Goal: Transaction & Acquisition: Purchase product/service

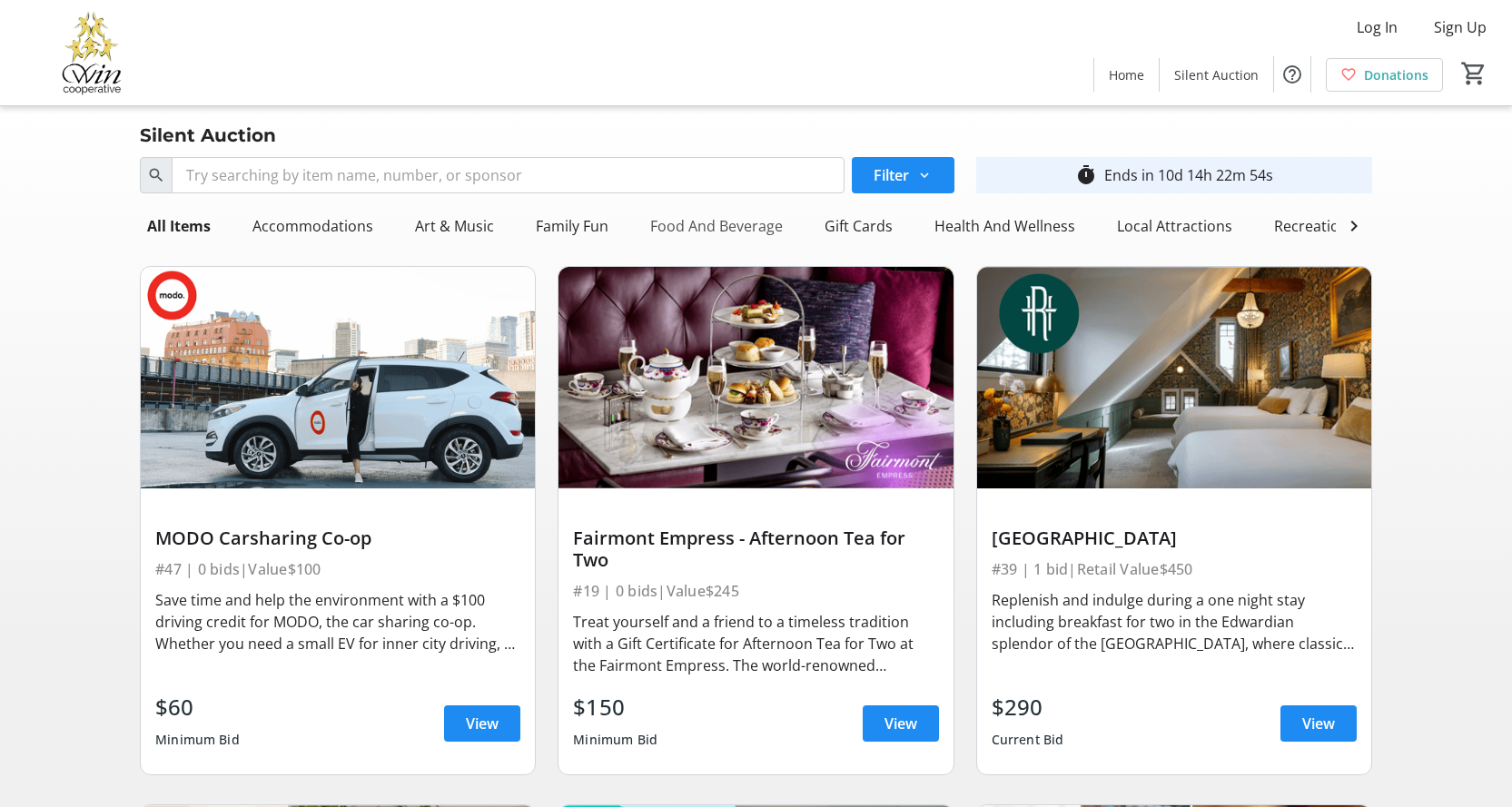
click at [680, 226] on div "Food And Beverage" at bounding box center [716, 226] width 148 height 37
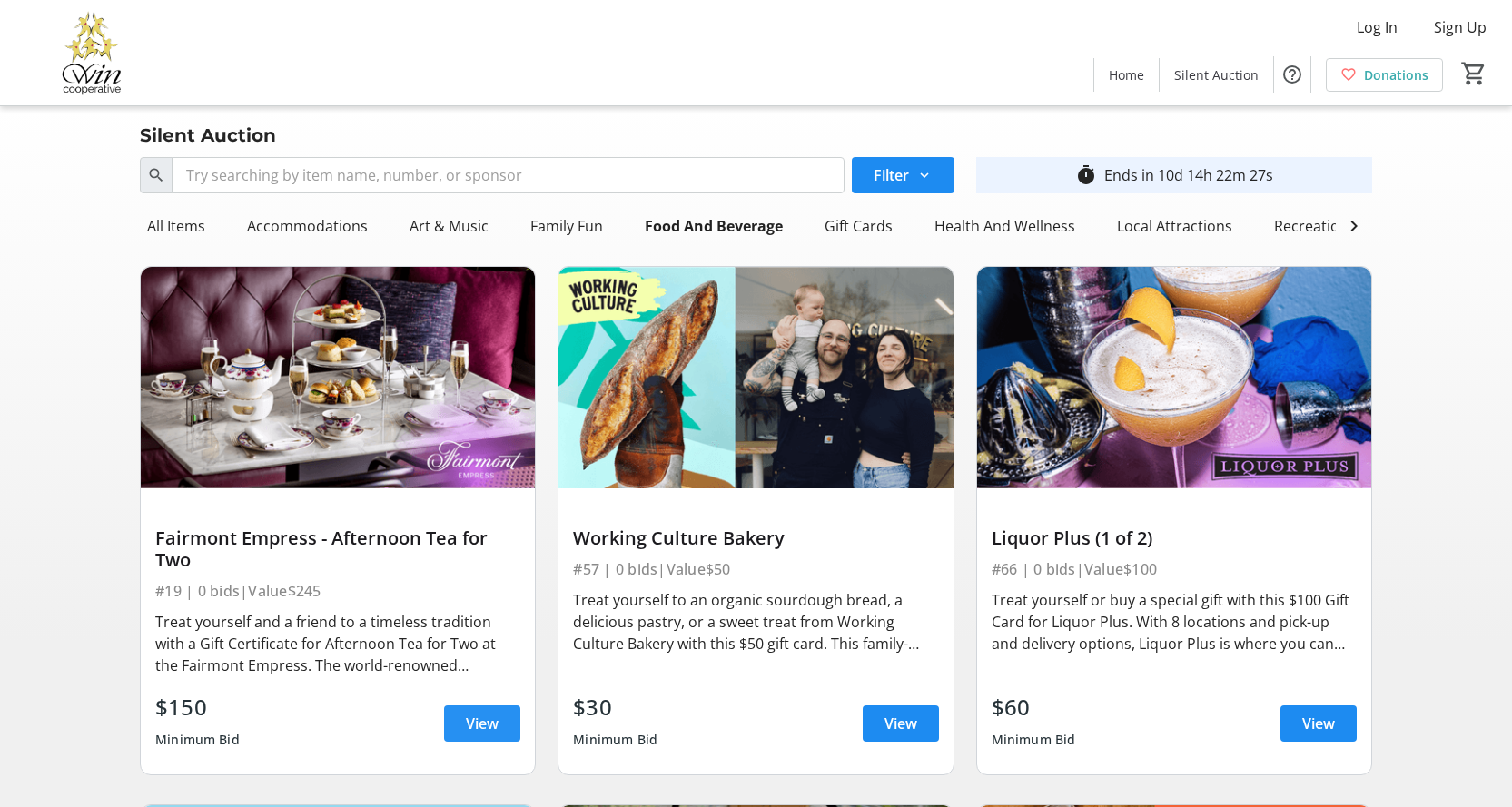
click at [472, 735] on span "View" at bounding box center [482, 724] width 33 height 22
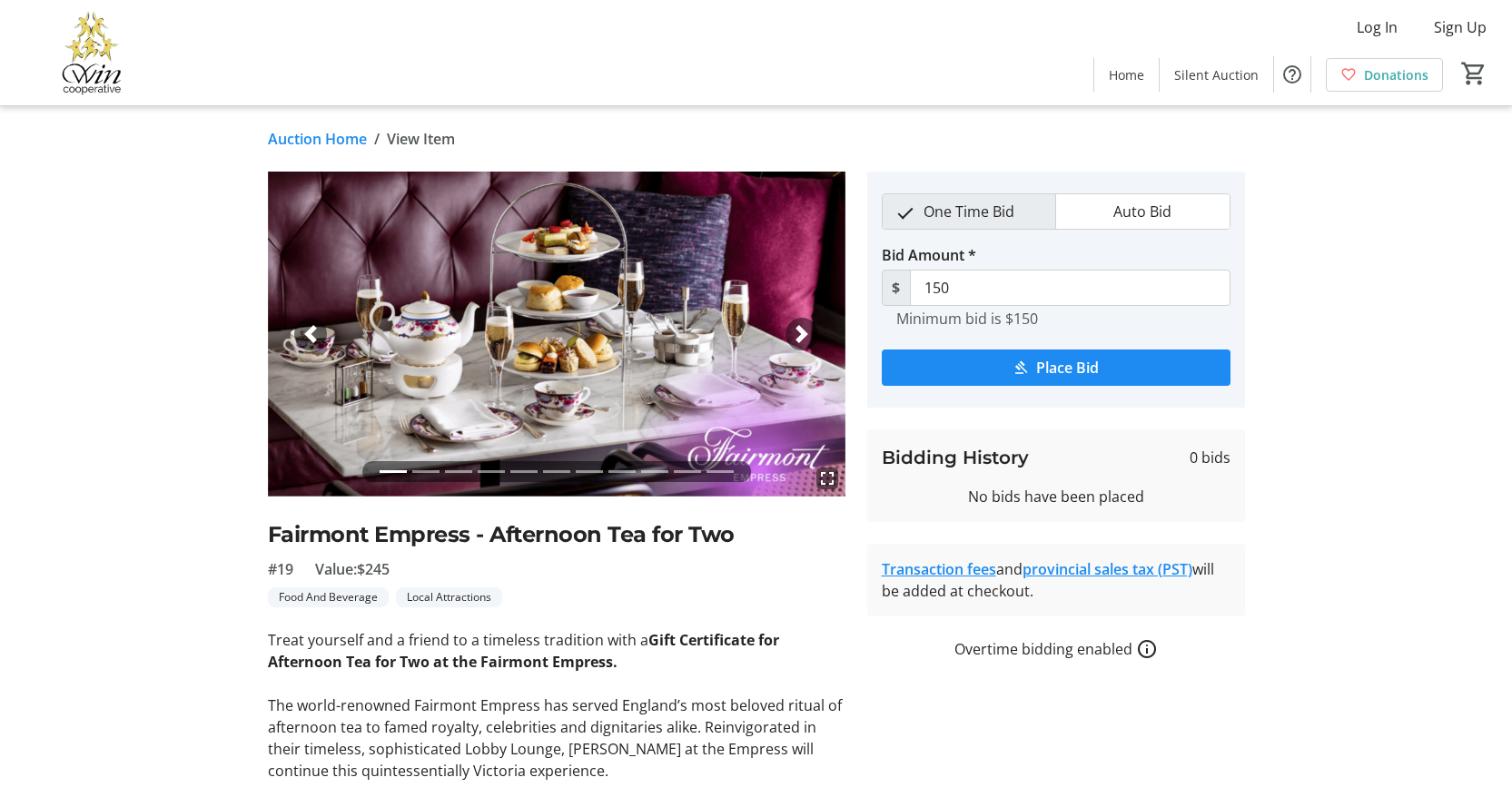
scroll to position [109, 0]
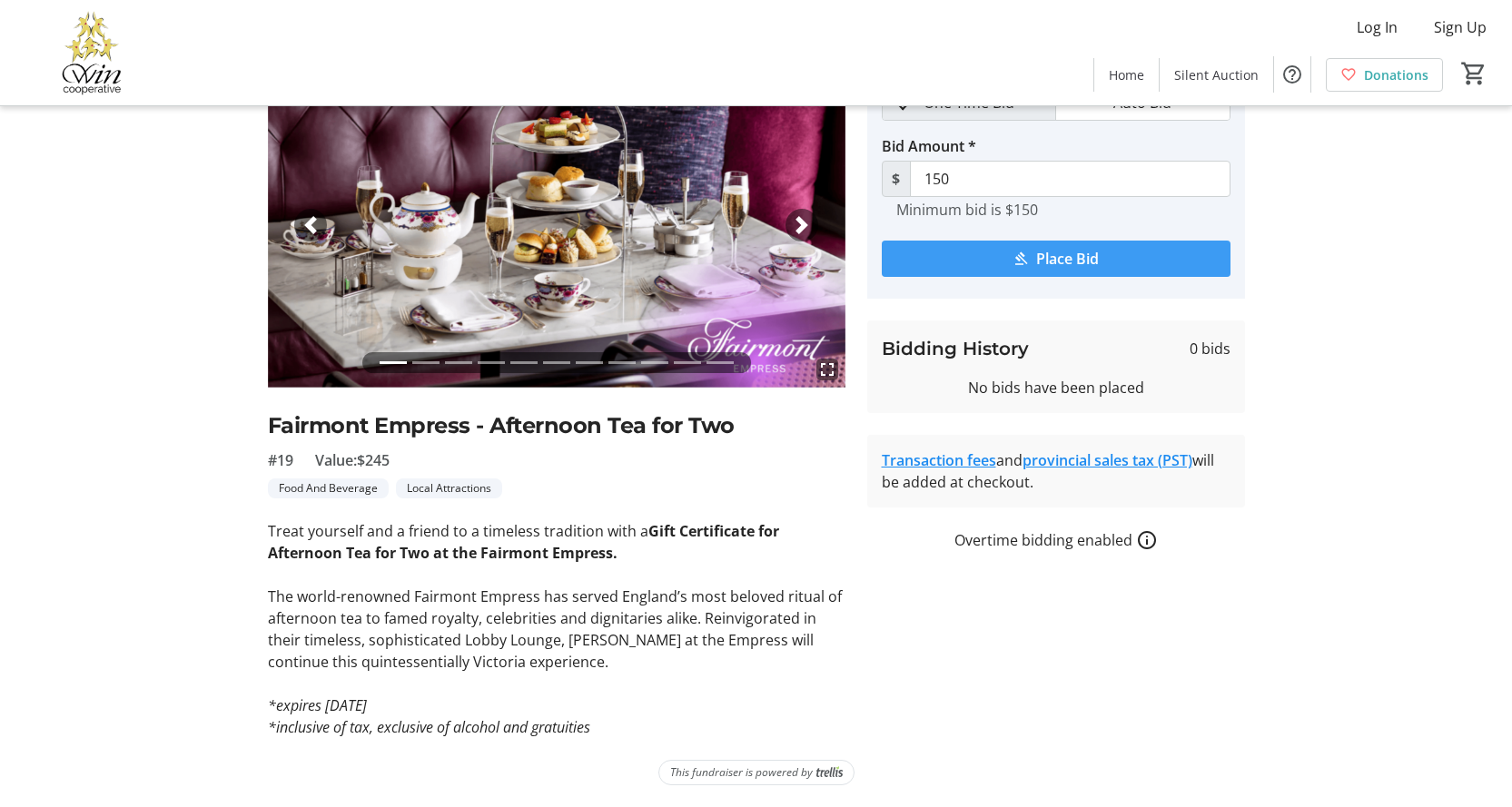
click at [1115, 262] on span "submit" at bounding box center [1057, 258] width 349 height 44
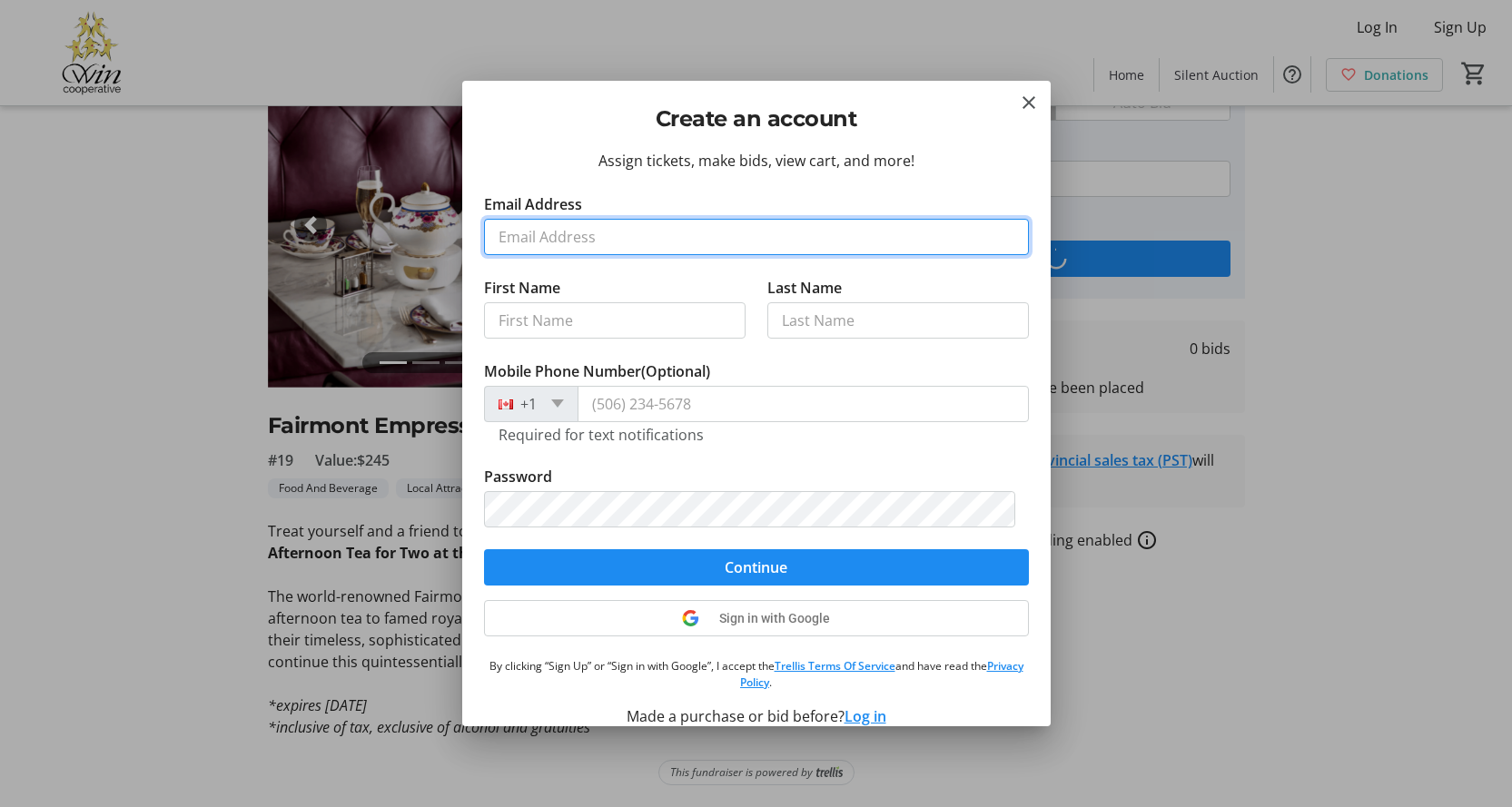
click at [653, 240] on input "Email Address" at bounding box center [756, 237] width 545 height 37
type input "[EMAIL_ADDRESS][DOMAIN_NAME]"
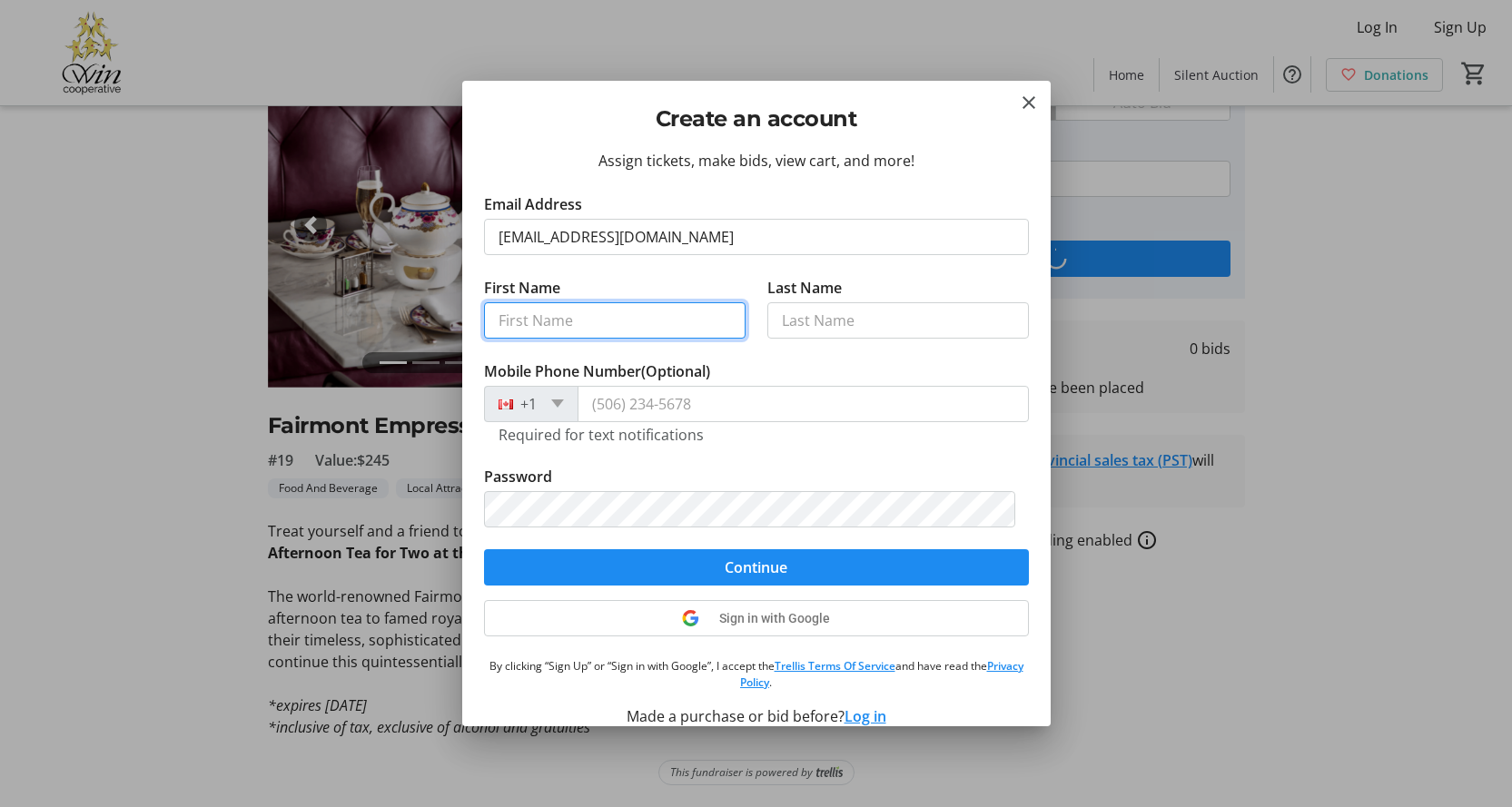
click at [582, 311] on input "First Name" at bounding box center [615, 320] width 261 height 37
type input "[PERSON_NAME]"
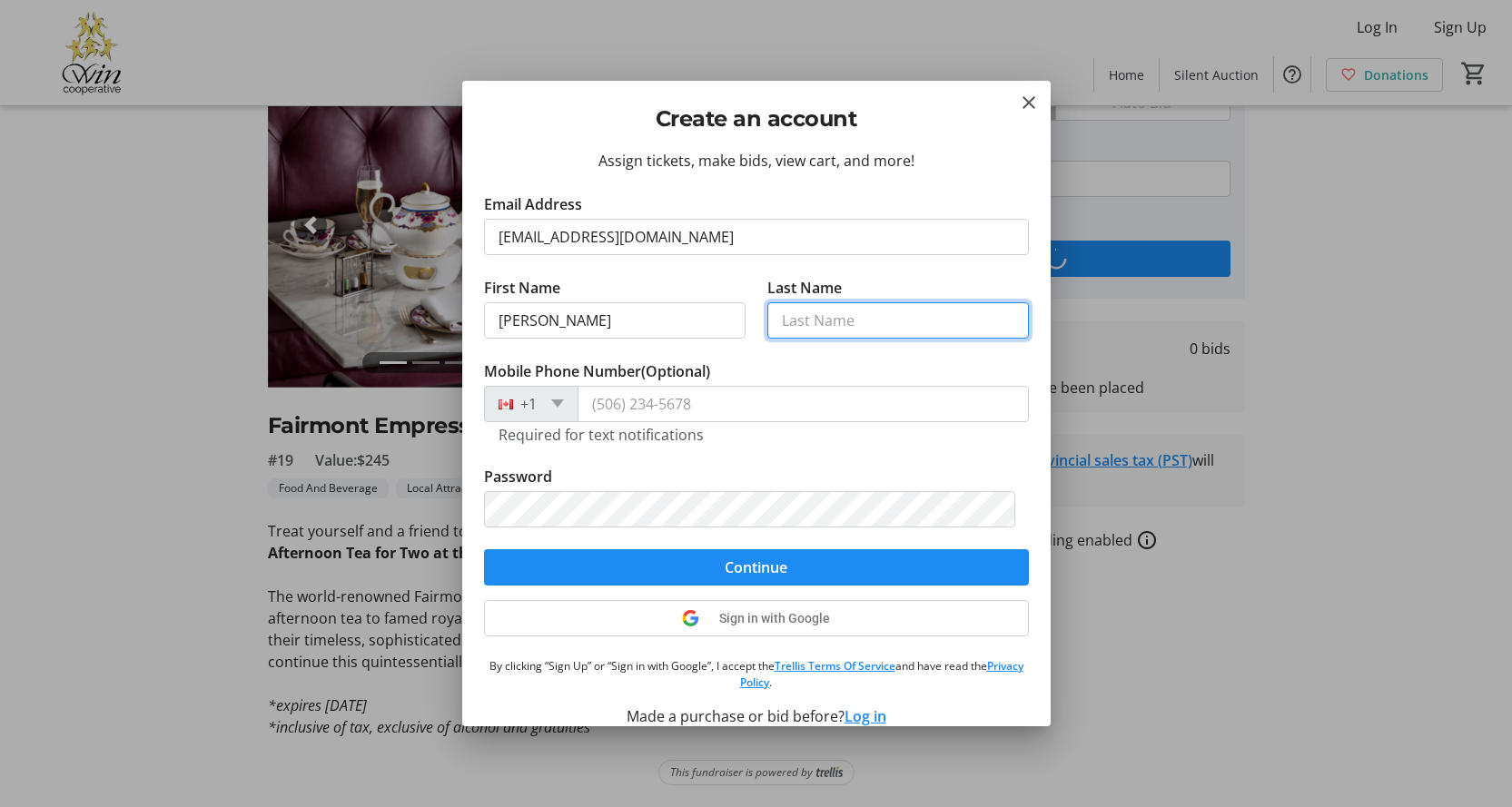
click at [866, 333] on input "Last Name" at bounding box center [898, 320] width 261 height 37
type input "[PERSON_NAME]"
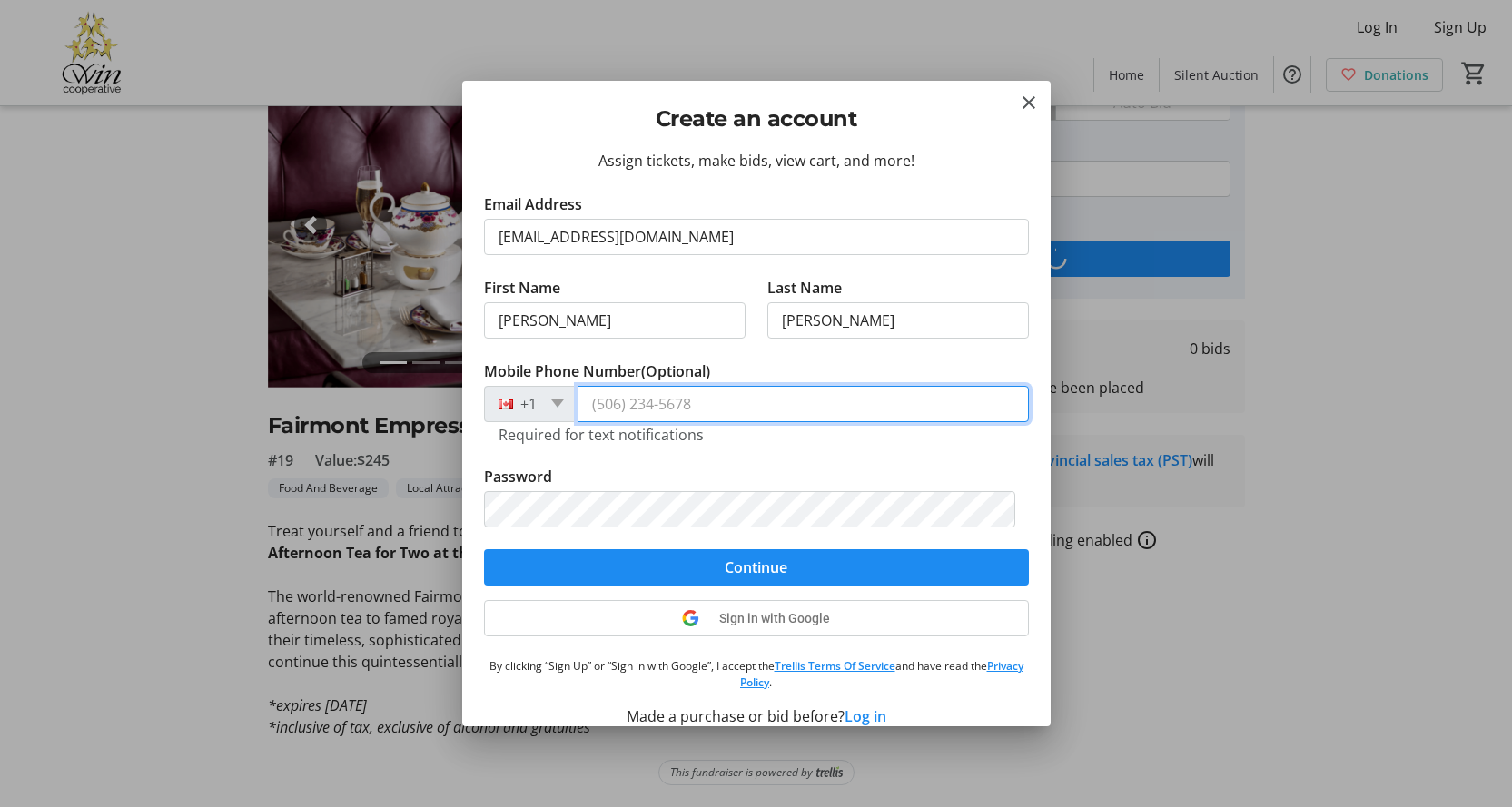
click at [759, 414] on input "Mobile Phone Number (Optional)" at bounding box center [803, 404] width 452 height 37
type input "[PHONE_NUMBER]"
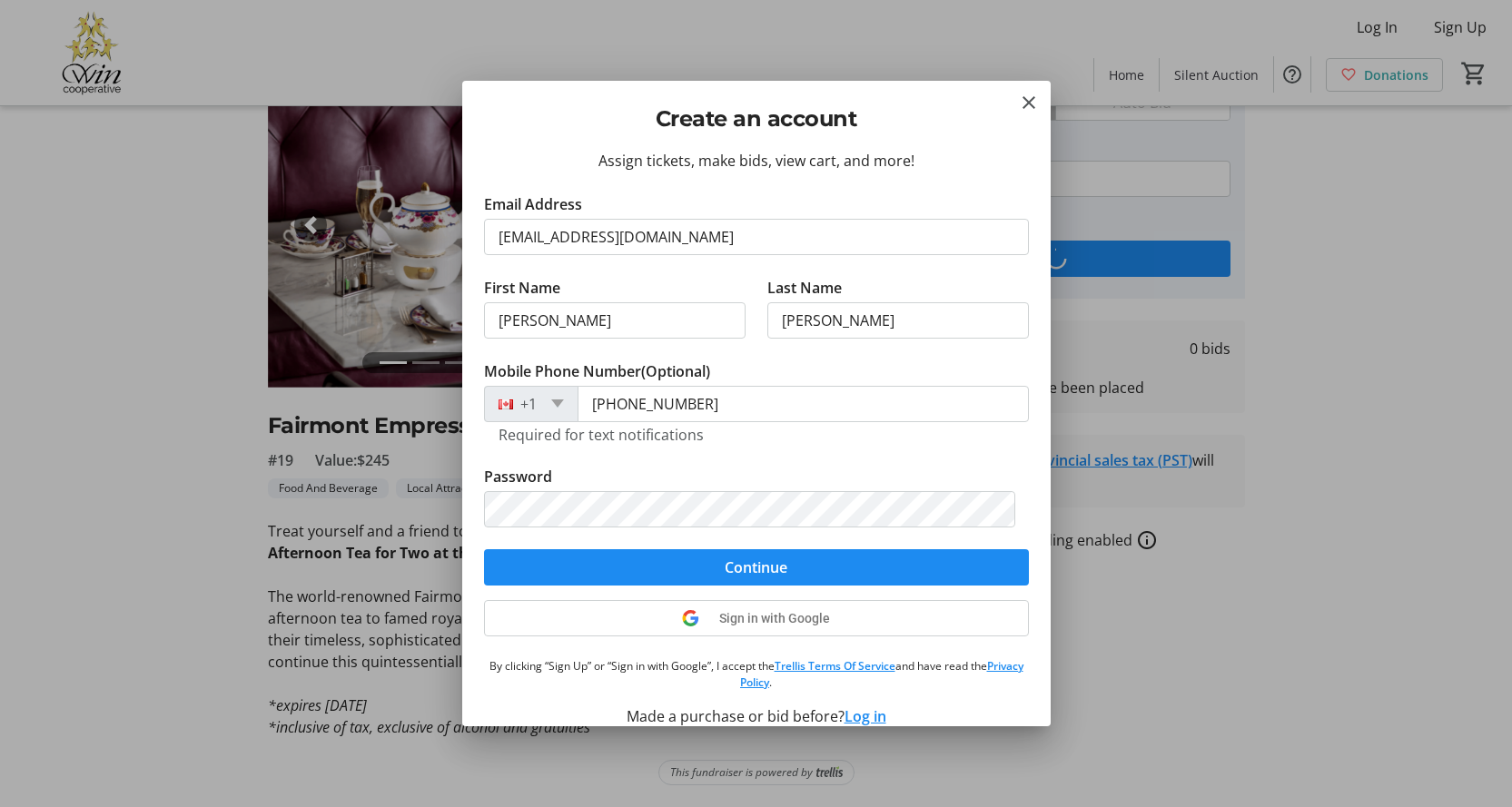
click at [958, 444] on div "Required for text notifications" at bounding box center [756, 434] width 516 height 22
click at [834, 578] on span "submit" at bounding box center [756, 567] width 545 height 44
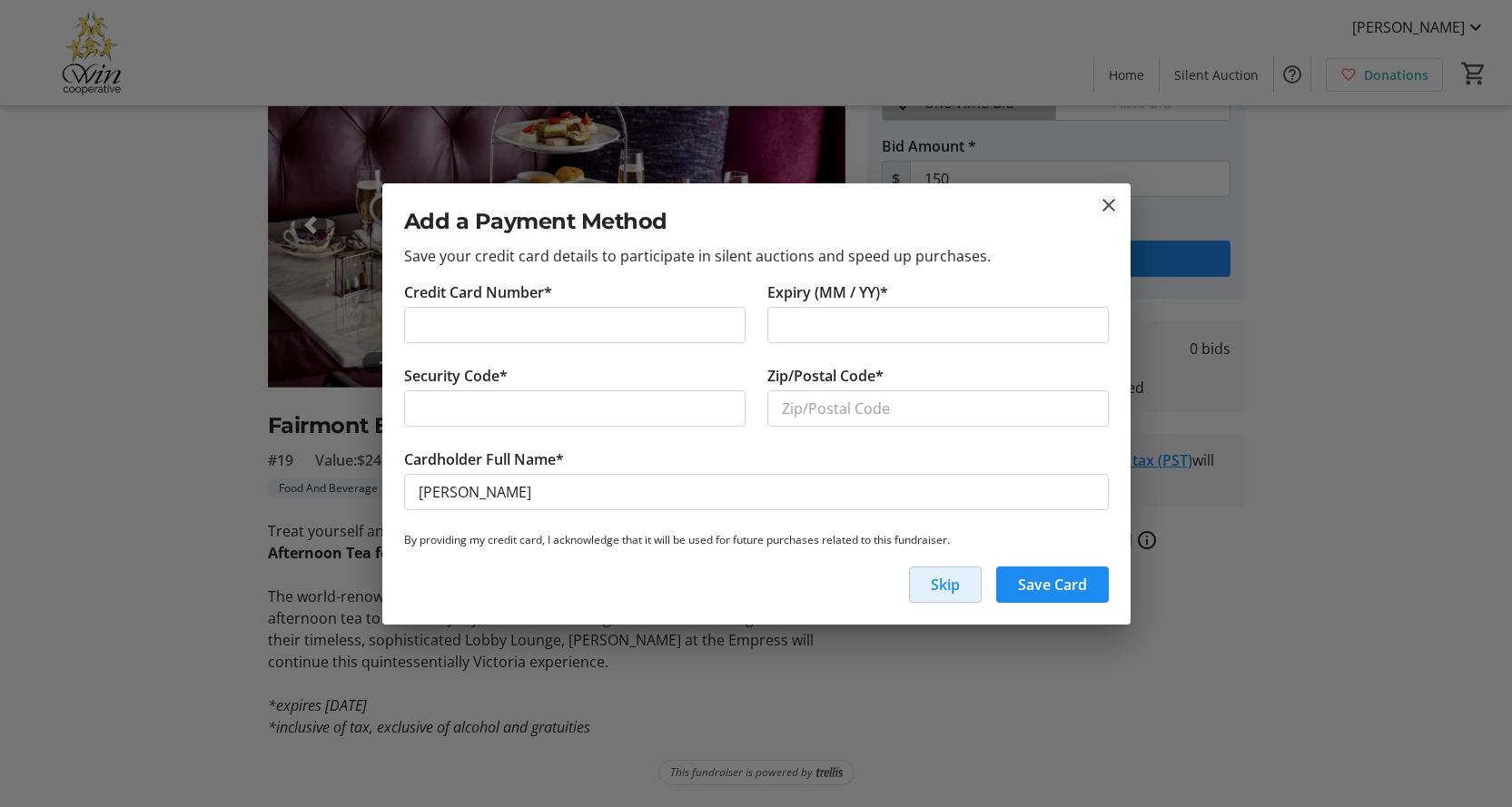
click at [1114, 198] on mat-icon "close" at bounding box center [1109, 205] width 22 height 22
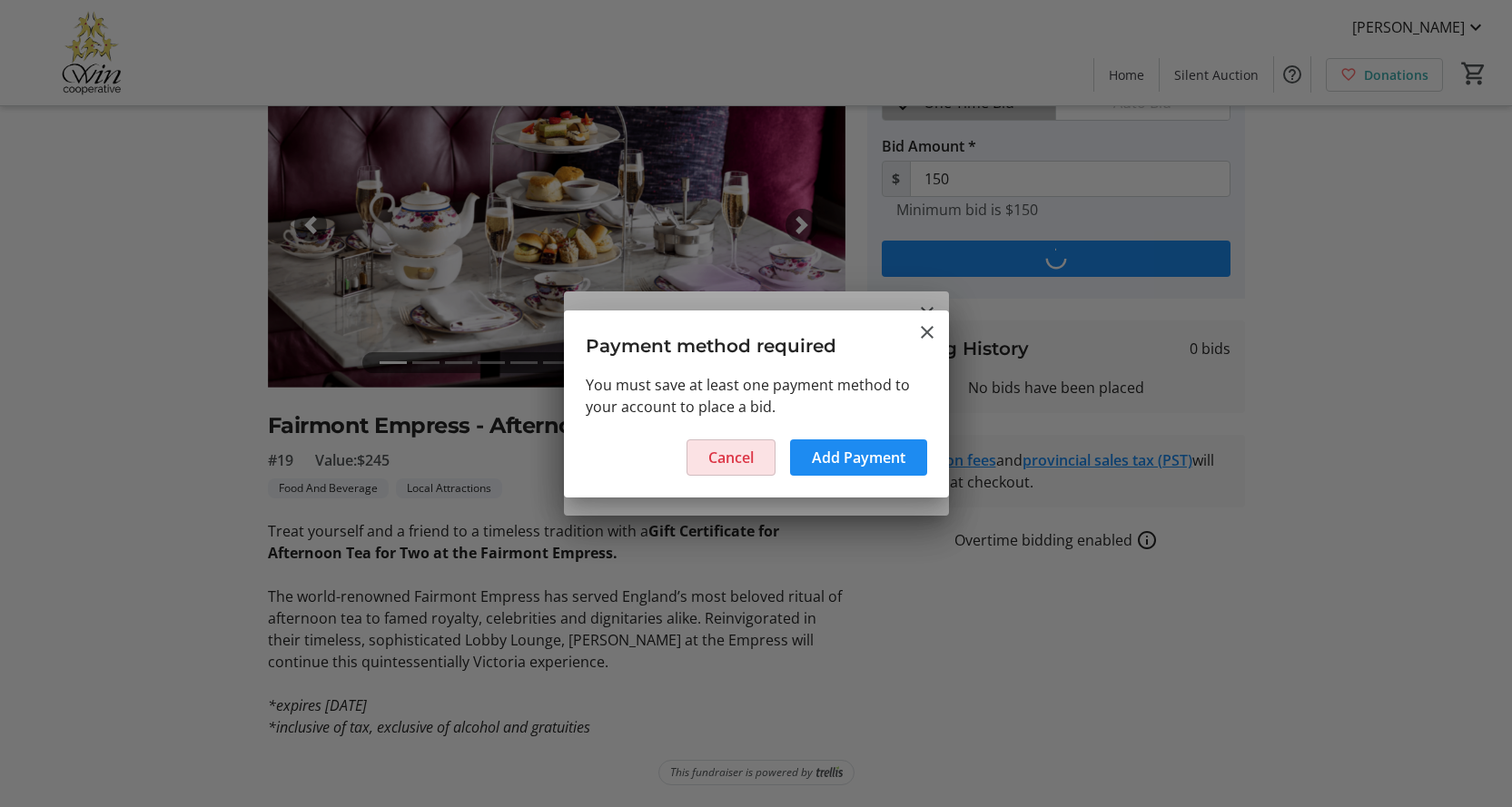
click at [729, 462] on span "Cancel" at bounding box center [731, 457] width 46 height 22
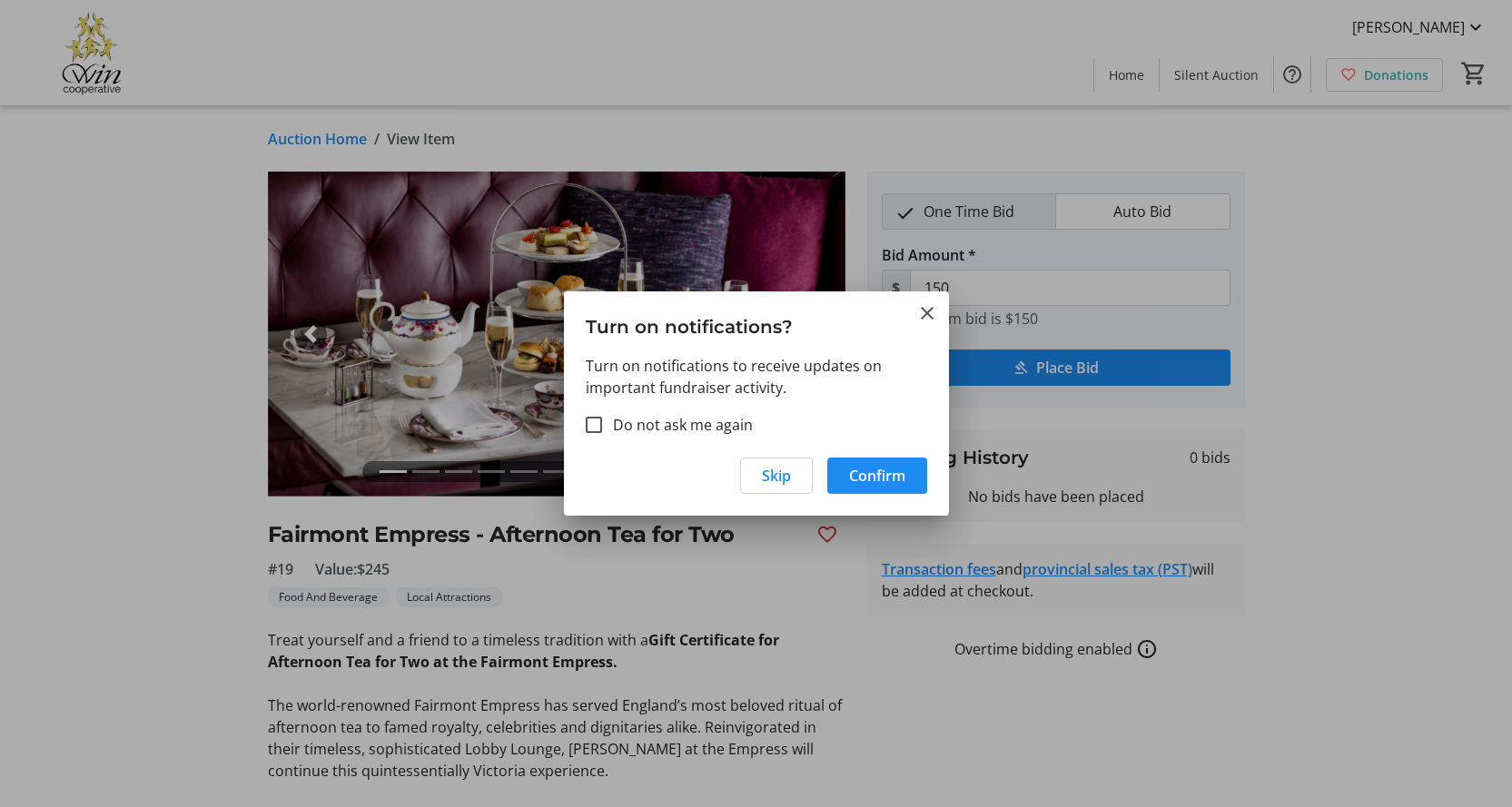
scroll to position [109, 0]
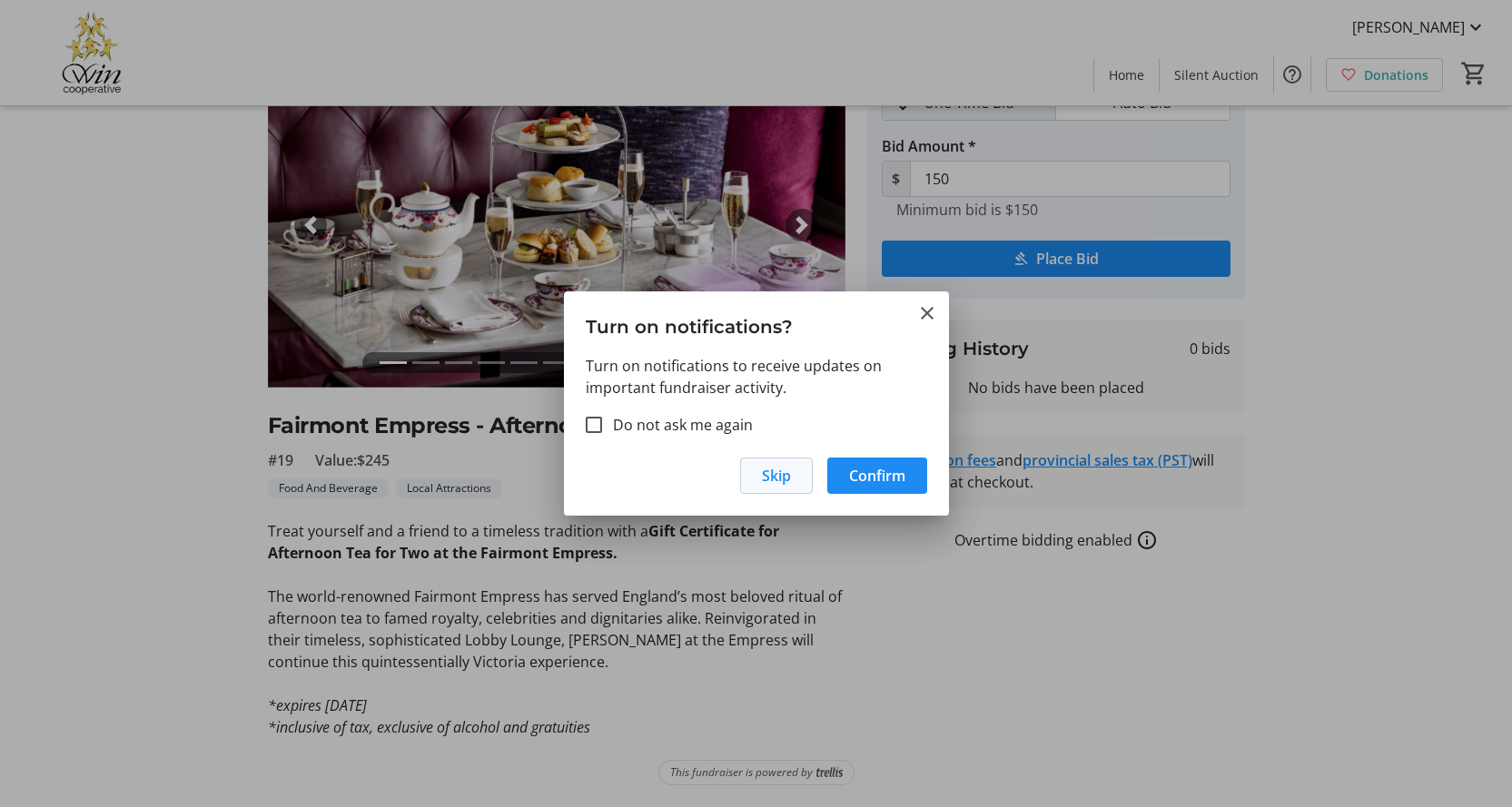
click at [754, 478] on span "button" at bounding box center [776, 476] width 71 height 44
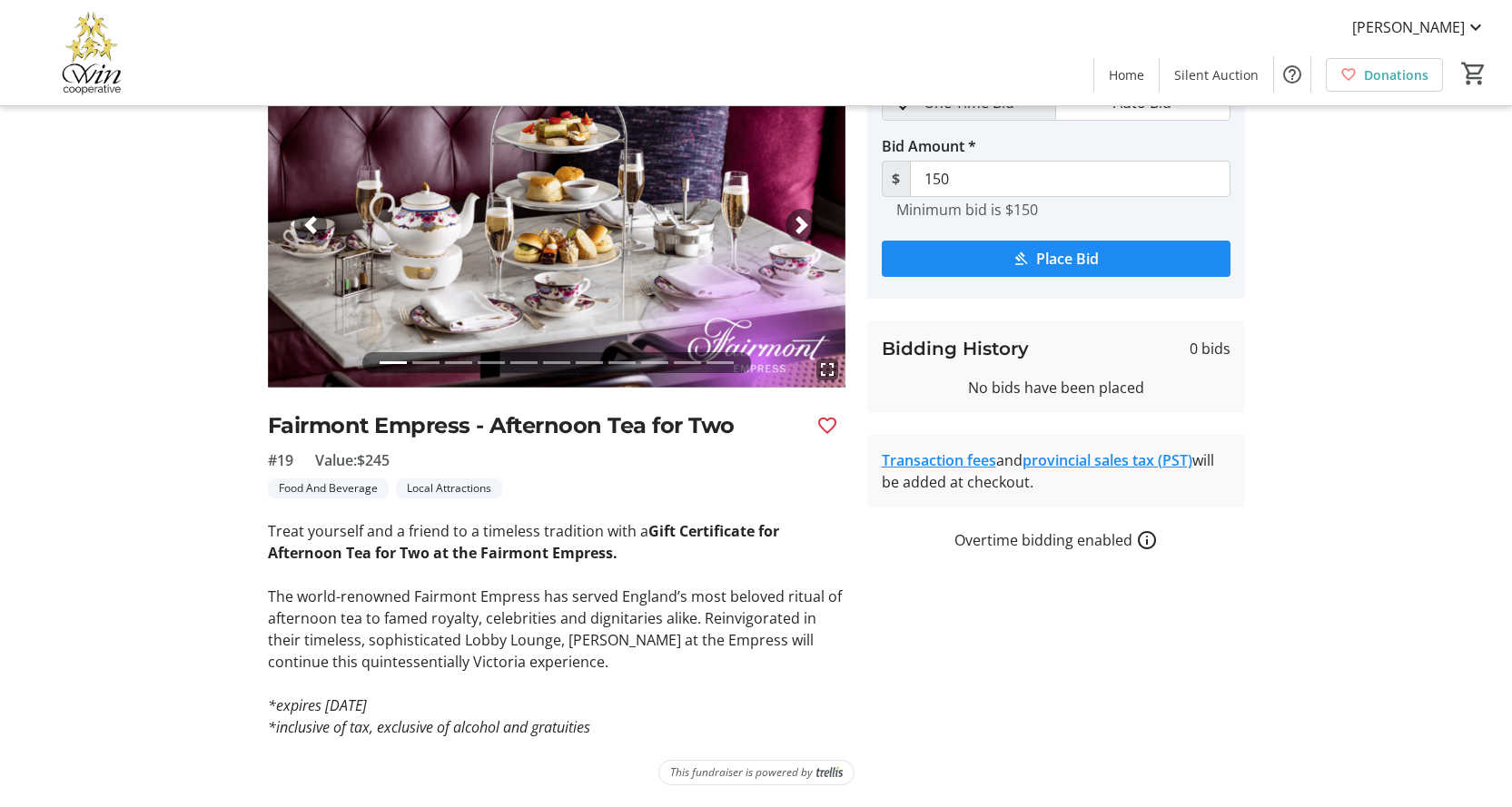
type input "160"
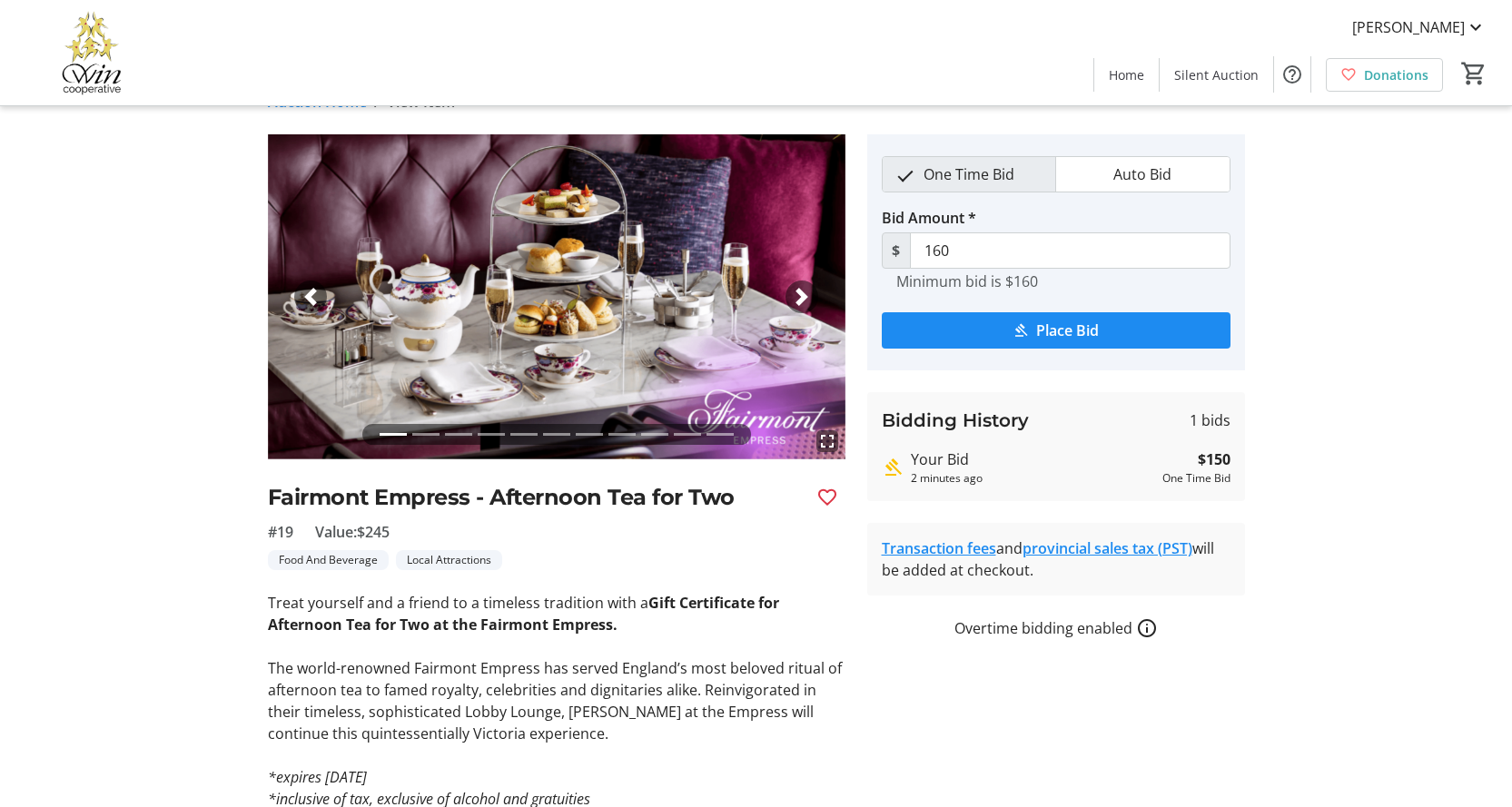
scroll to position [0, 0]
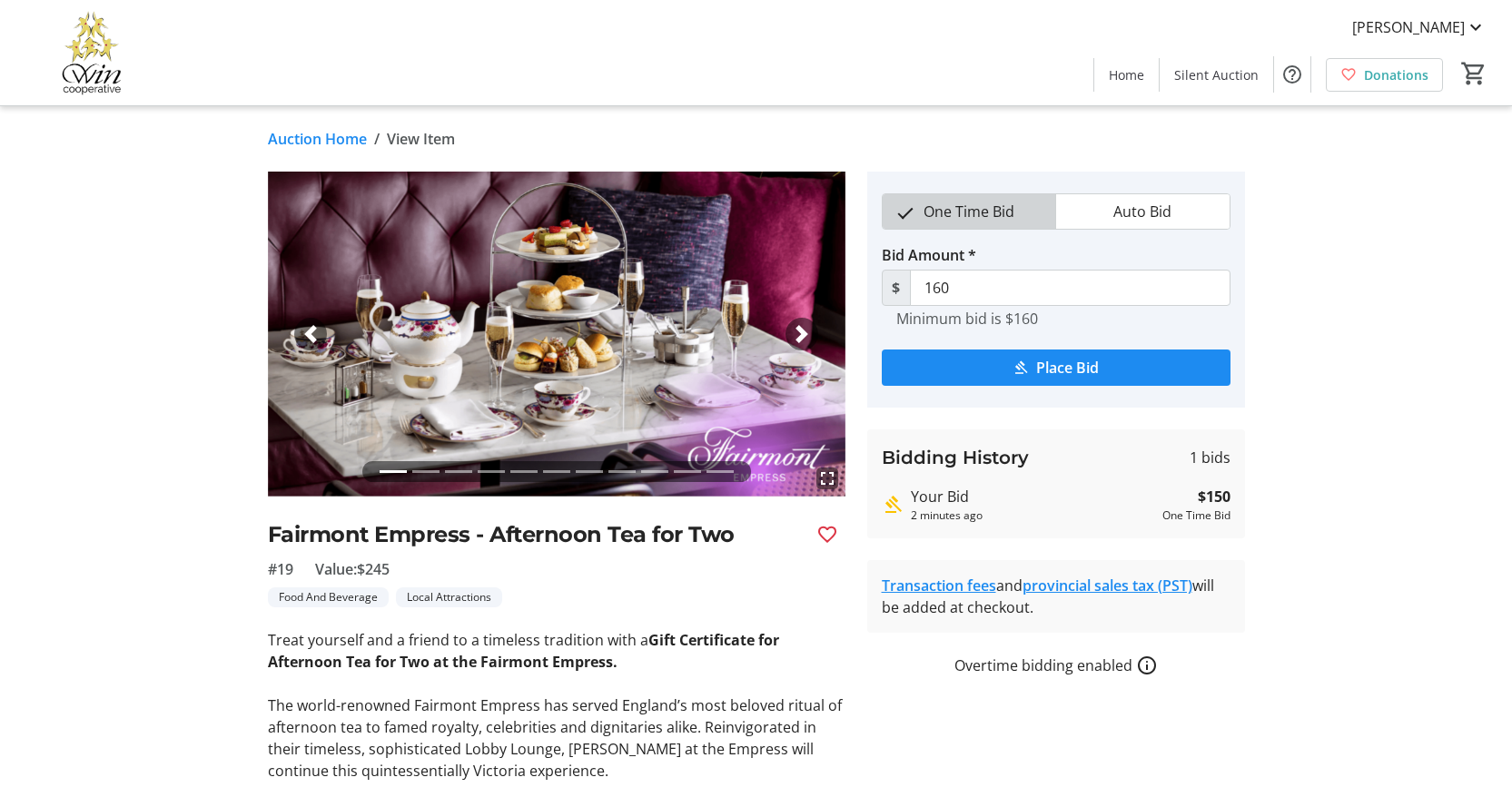
click at [994, 210] on span "One Time Bid" at bounding box center [969, 211] width 113 height 35
click at [1204, 462] on span "1 bids" at bounding box center [1210, 457] width 41 height 22
click at [958, 465] on h3 "Bidding History" at bounding box center [956, 458] width 148 height 28
click at [423, 139] on span "View Item" at bounding box center [421, 139] width 68 height 22
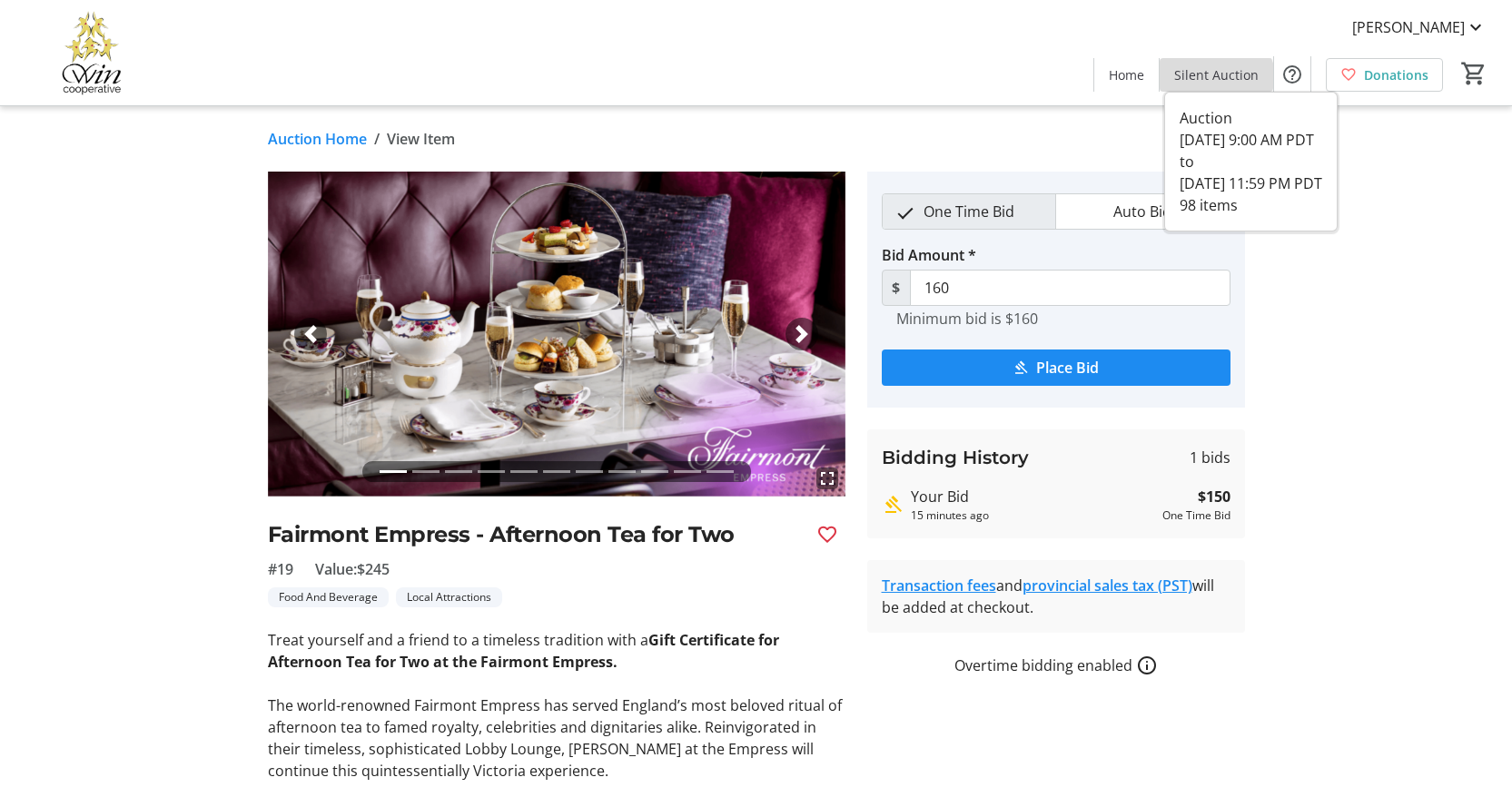
click at [1220, 82] on span "Silent Auction" at bounding box center [1216, 74] width 84 height 19
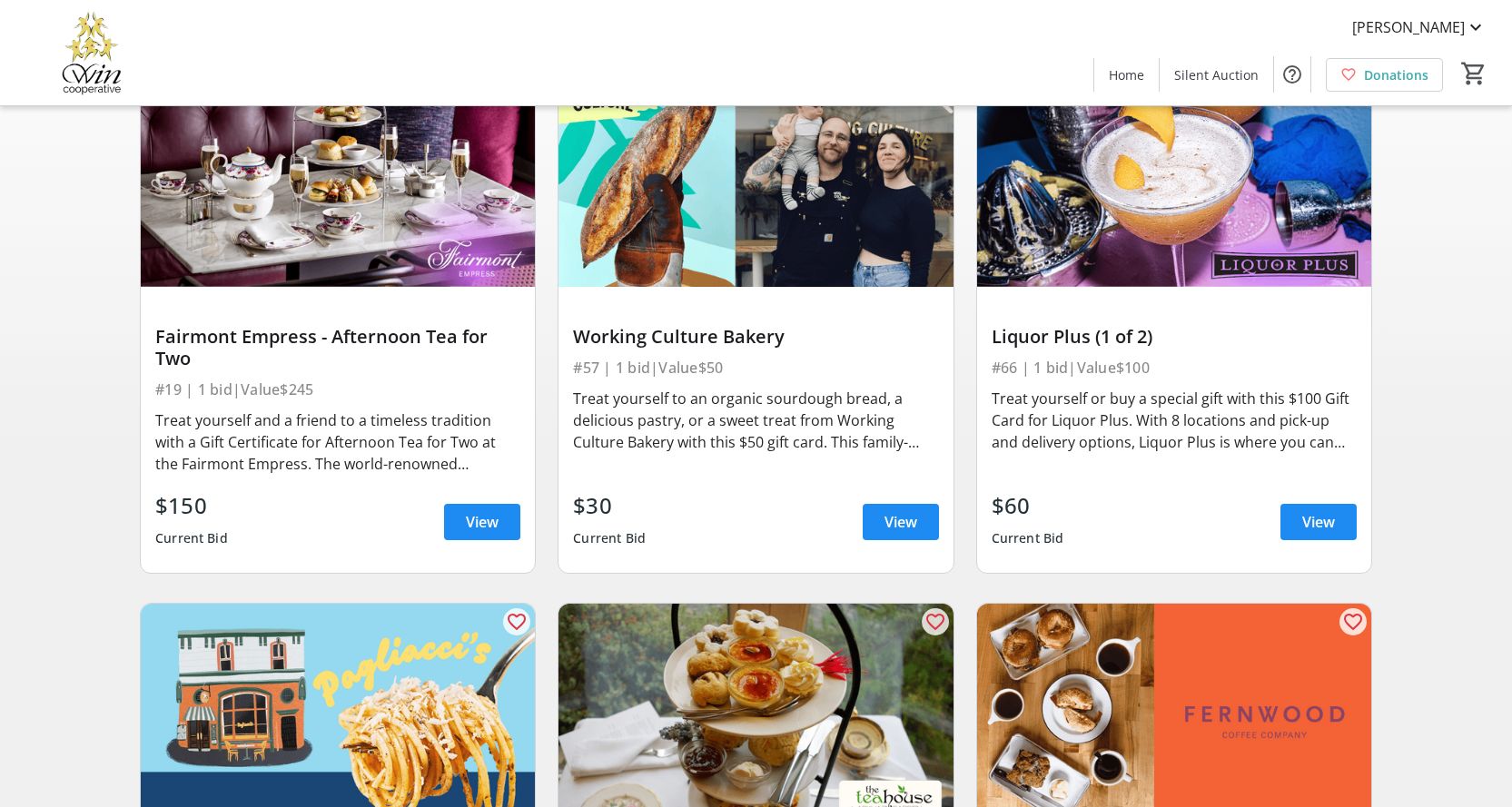
scroll to position [243, 0]
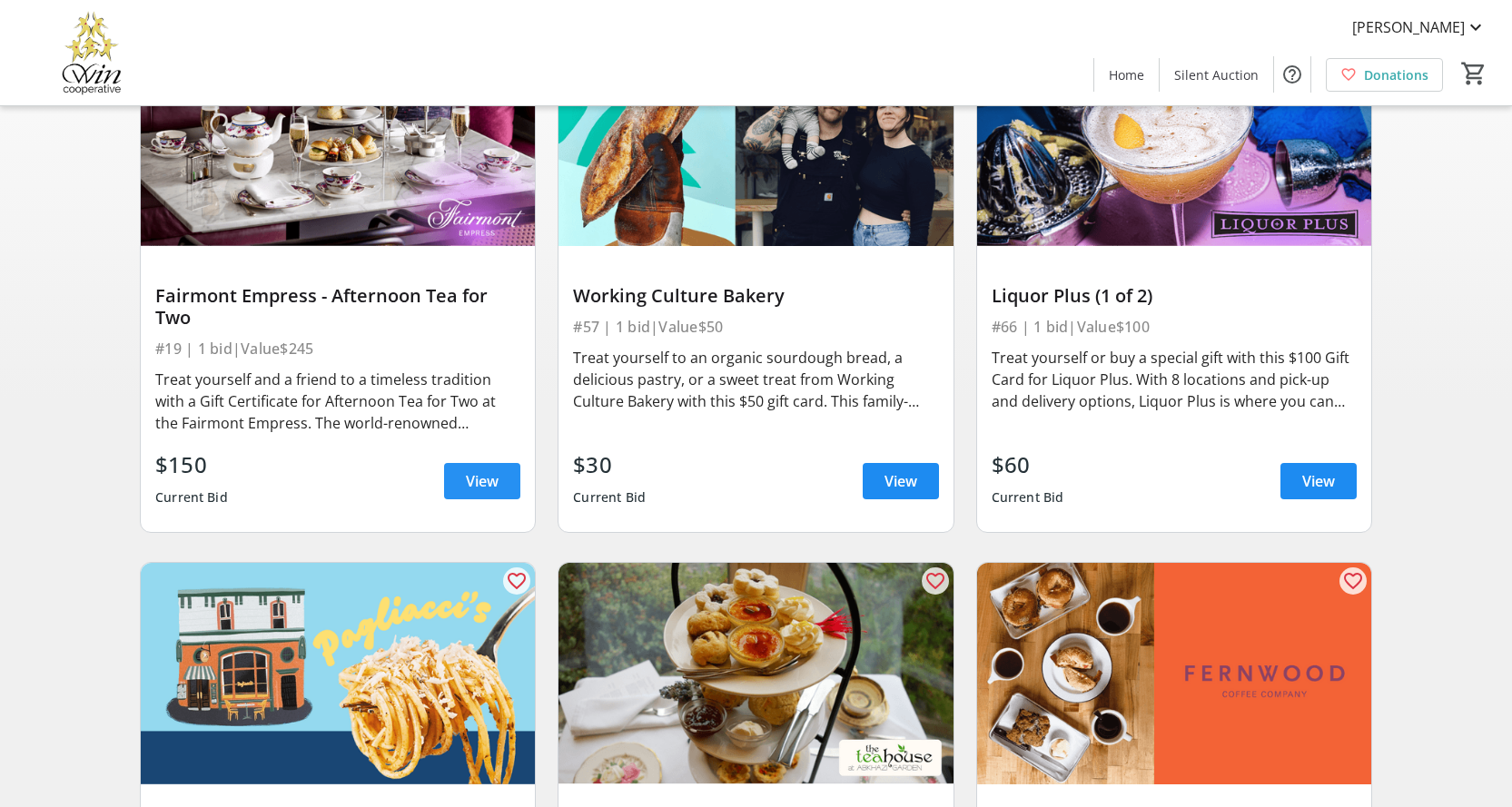
click at [472, 492] on span "View" at bounding box center [482, 481] width 33 height 22
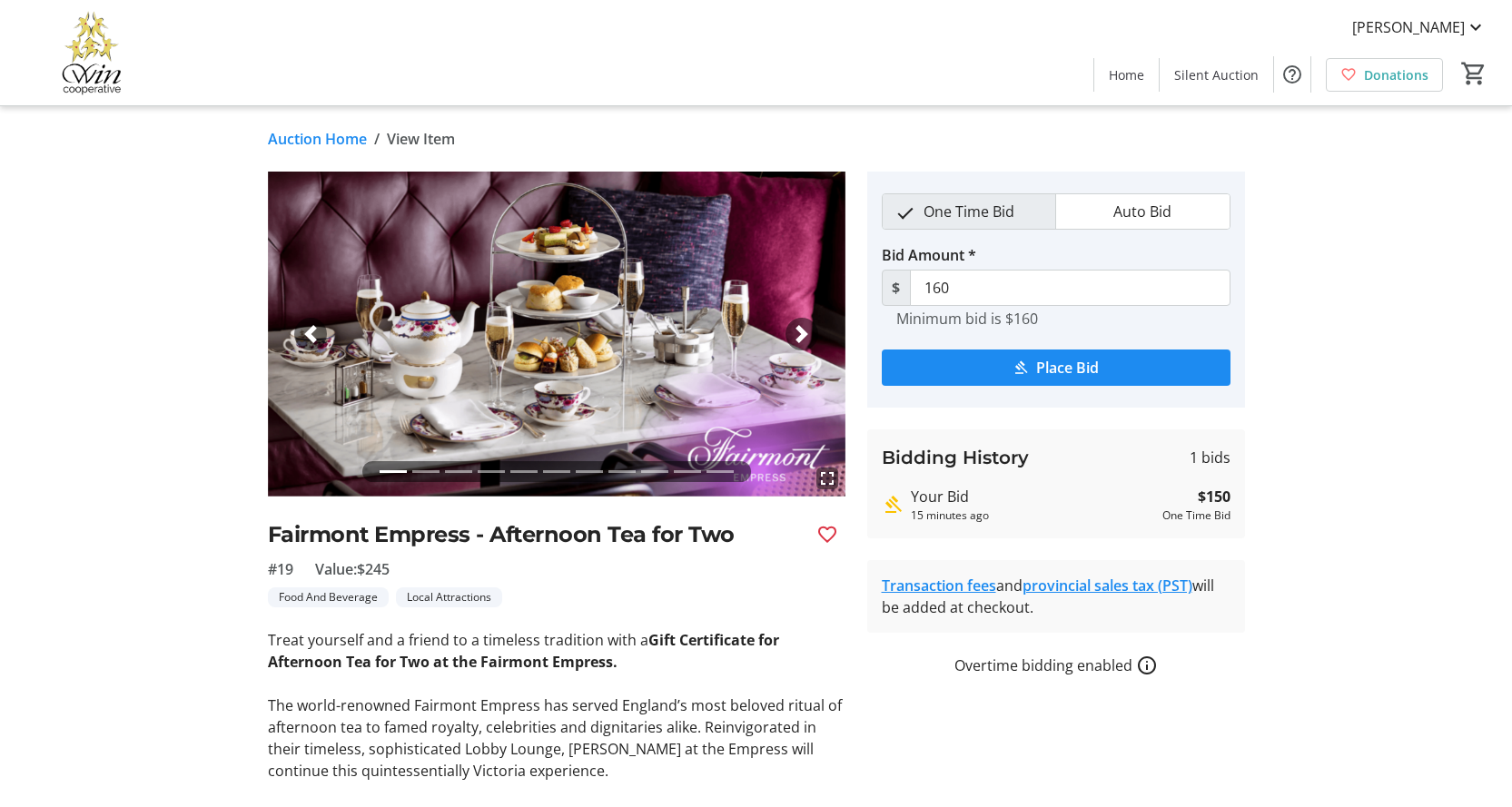
scroll to position [109, 0]
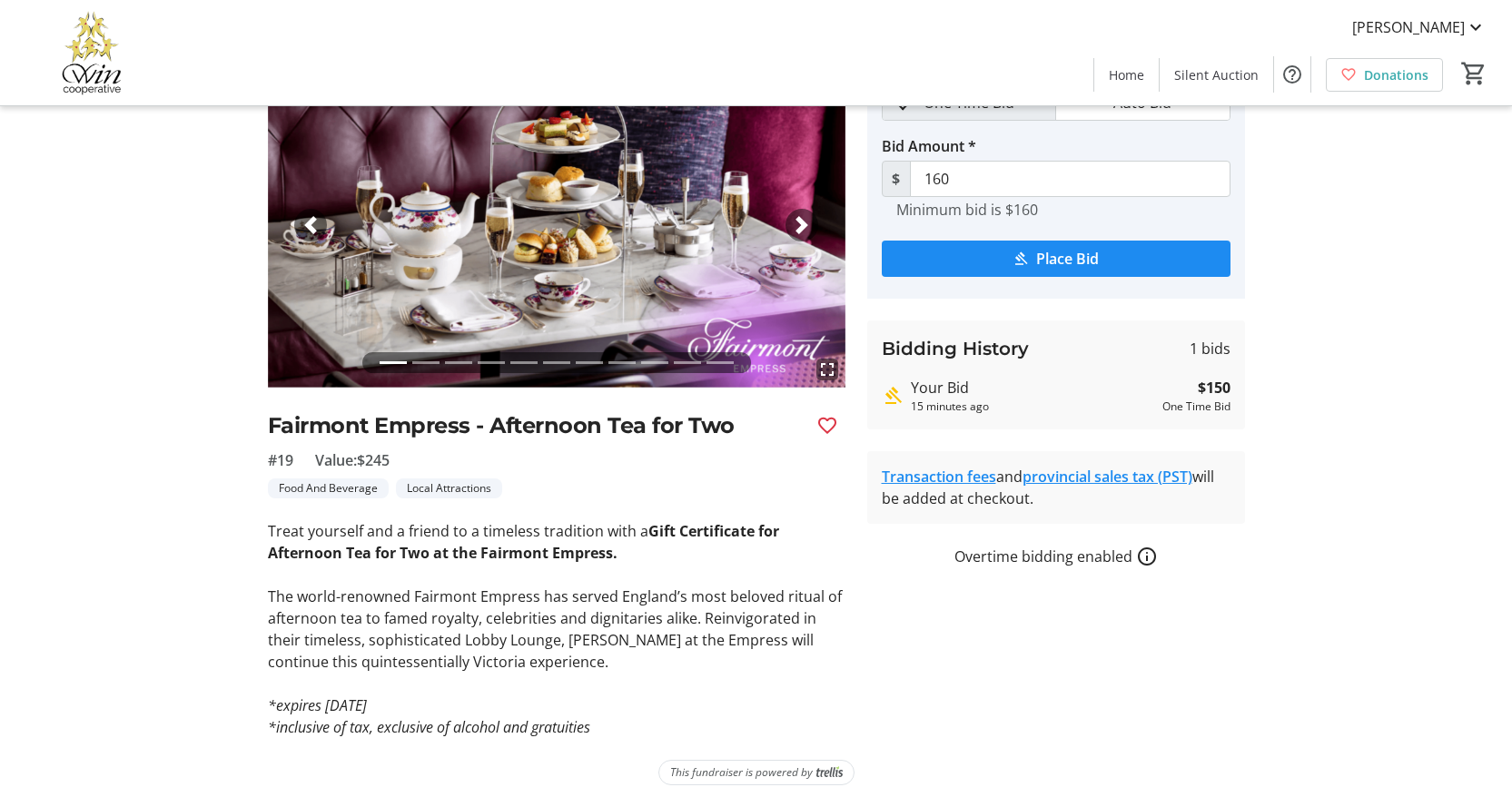
scroll to position [243, 0]
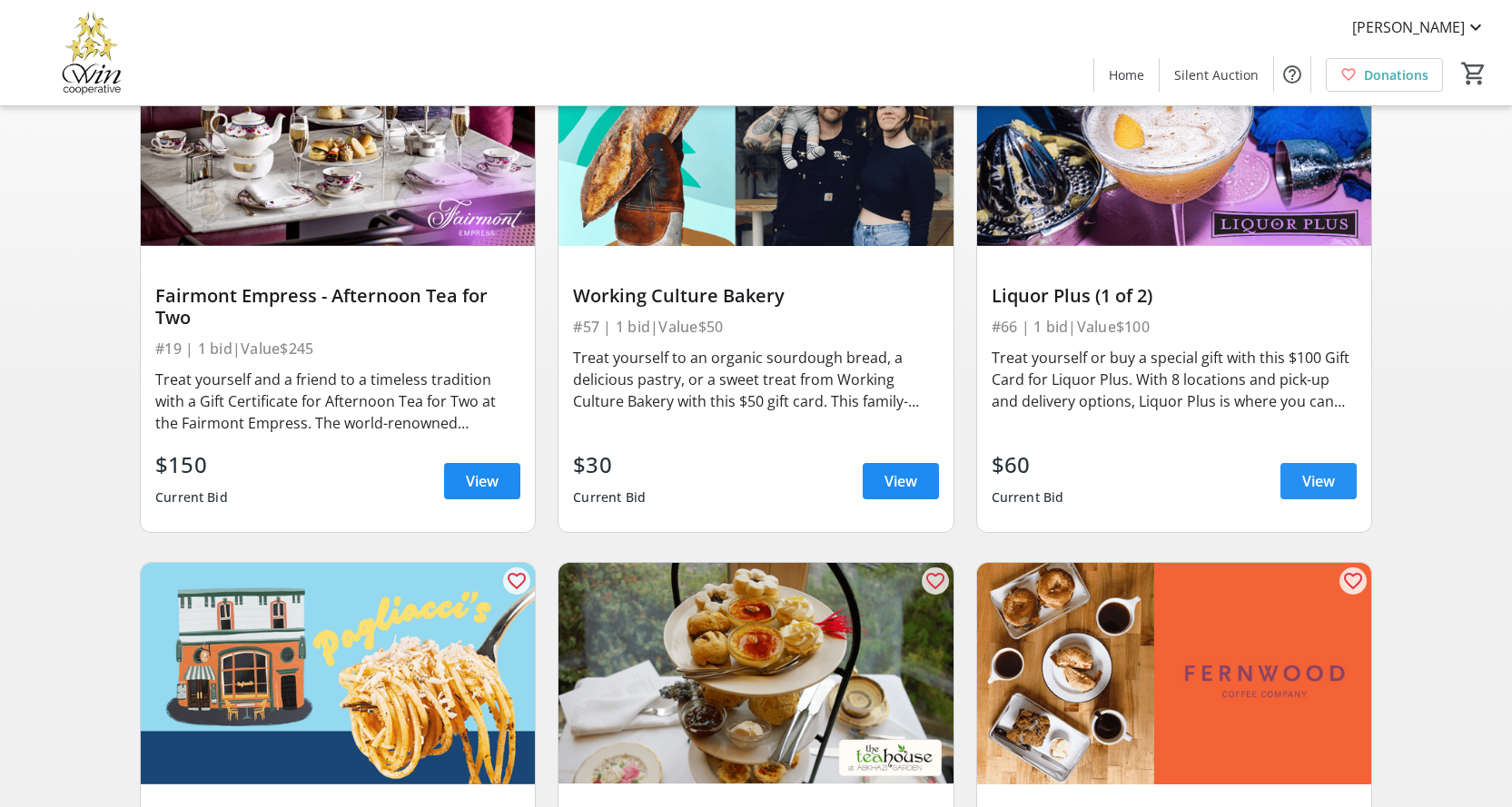
click at [1351, 499] on span at bounding box center [1318, 481] width 76 height 44
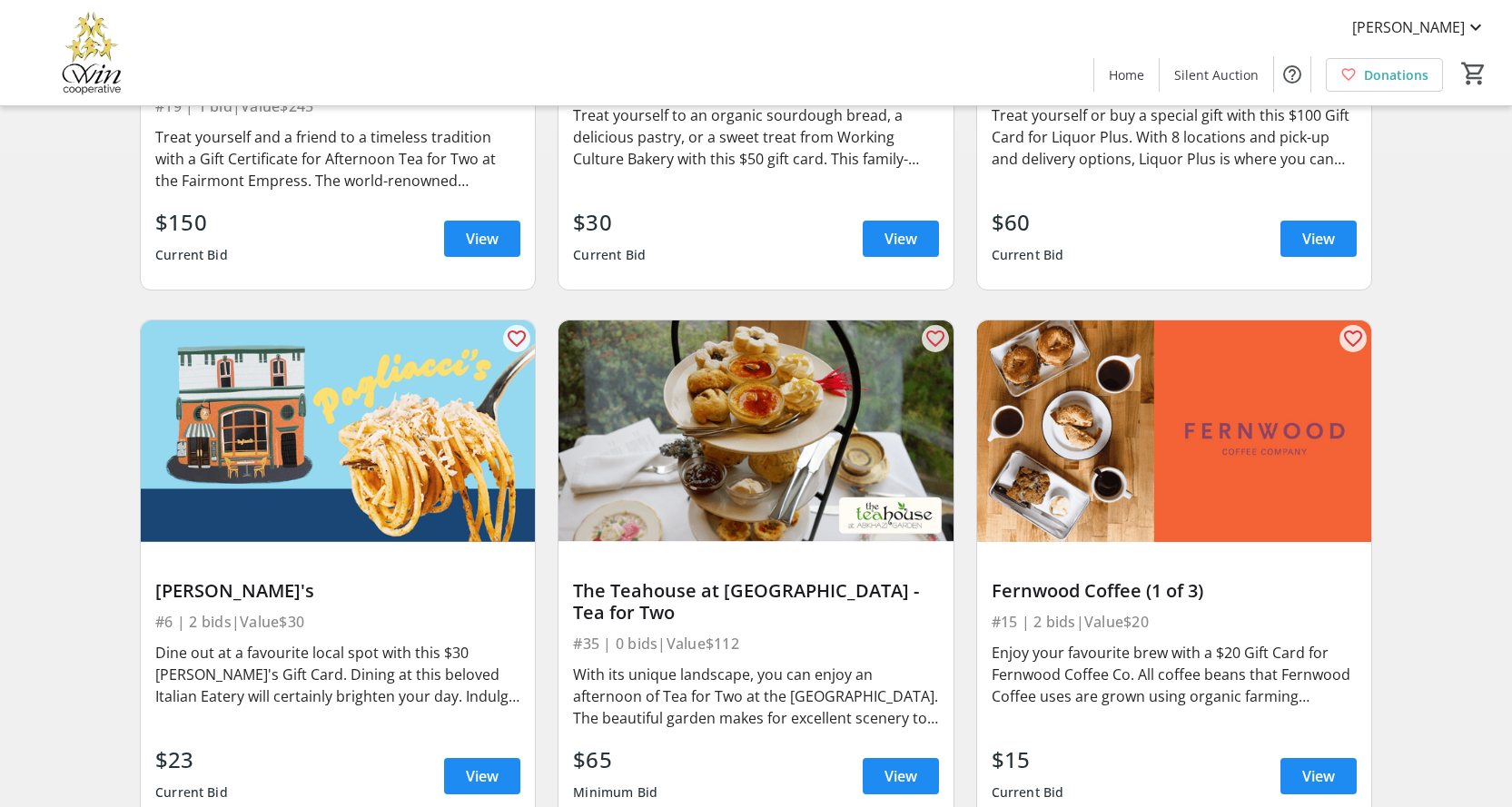
scroll to position [606, 0]
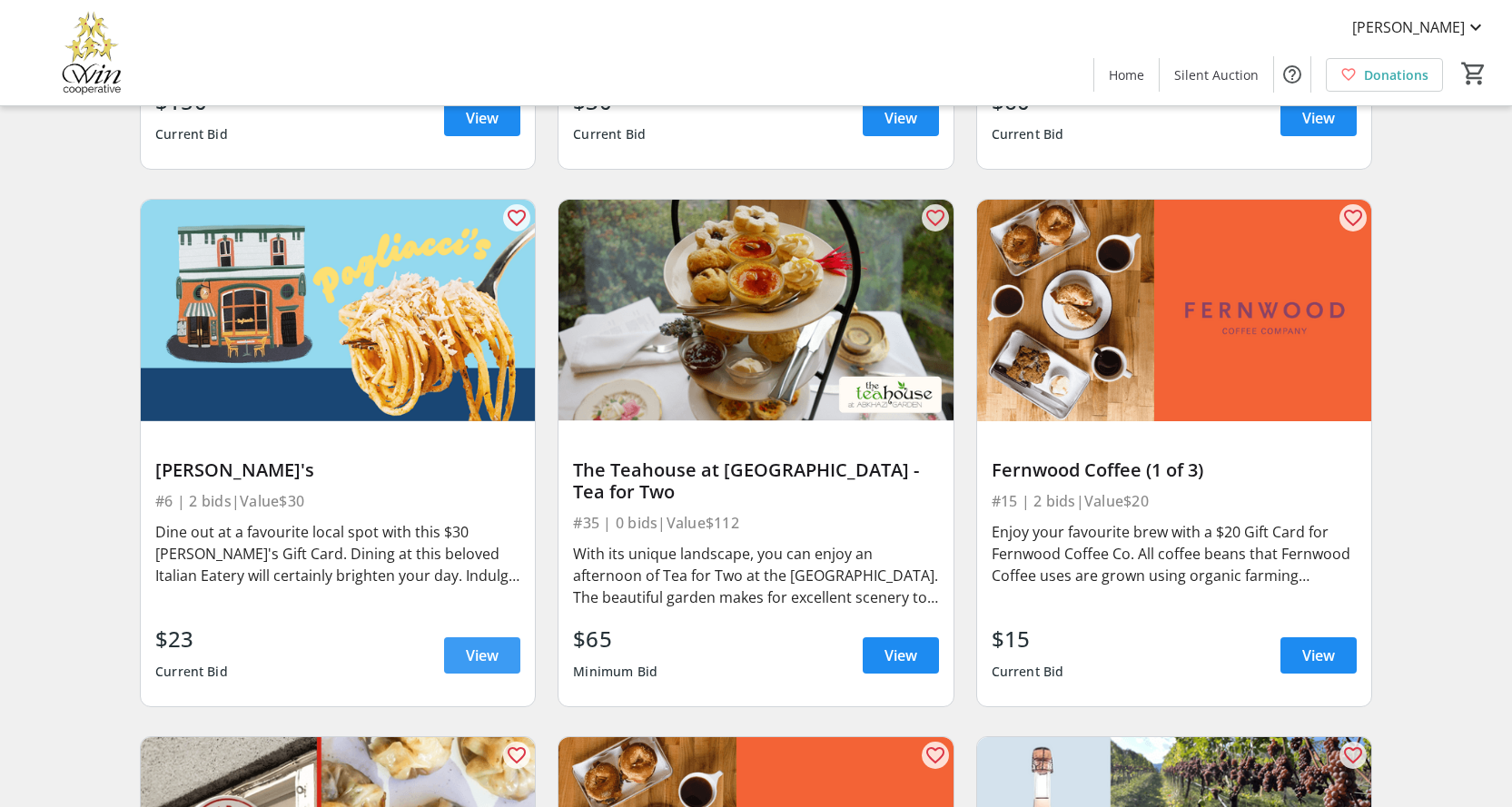
click at [491, 666] on span "View" at bounding box center [482, 656] width 33 height 22
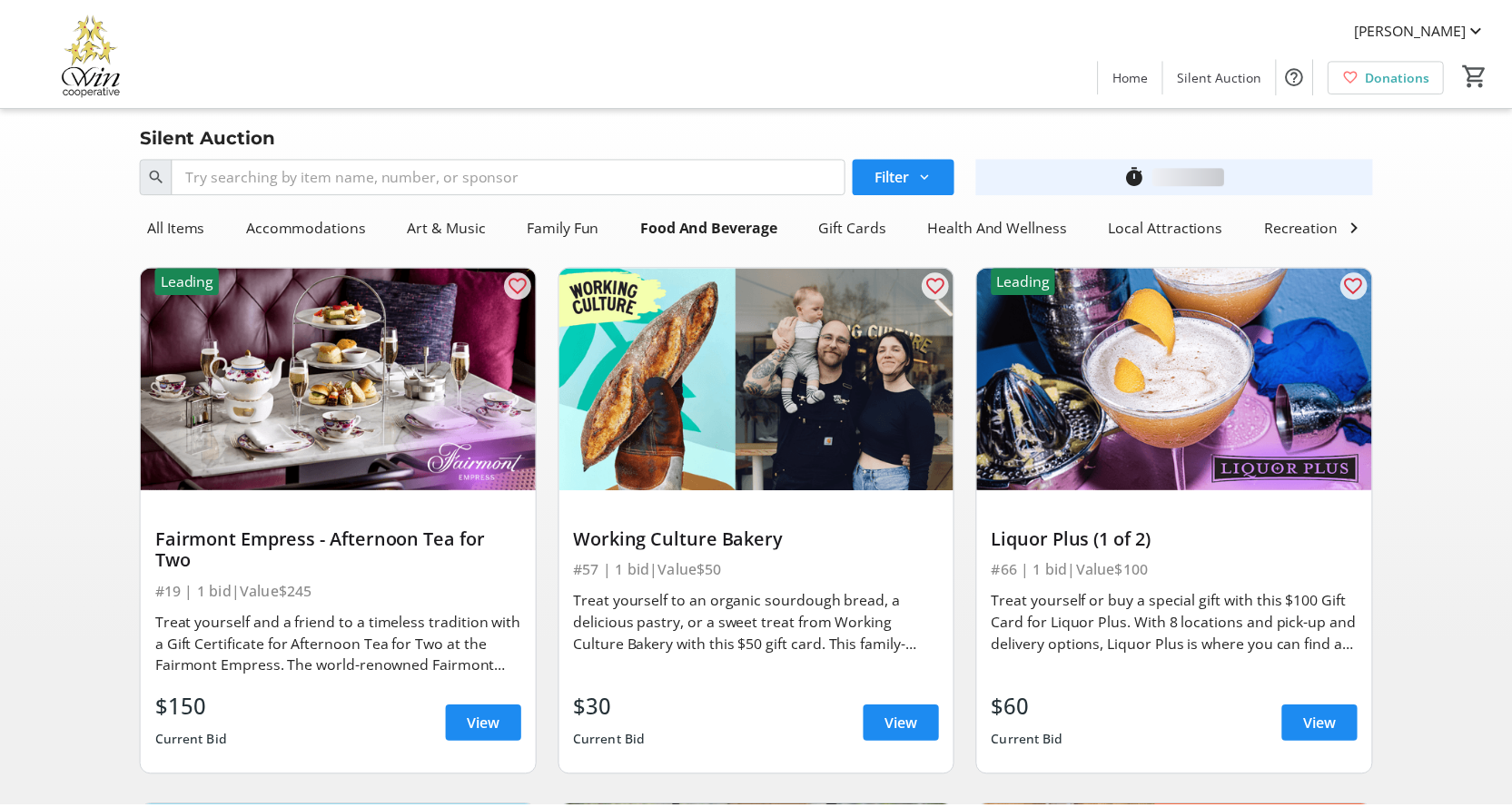
scroll to position [606, 0]
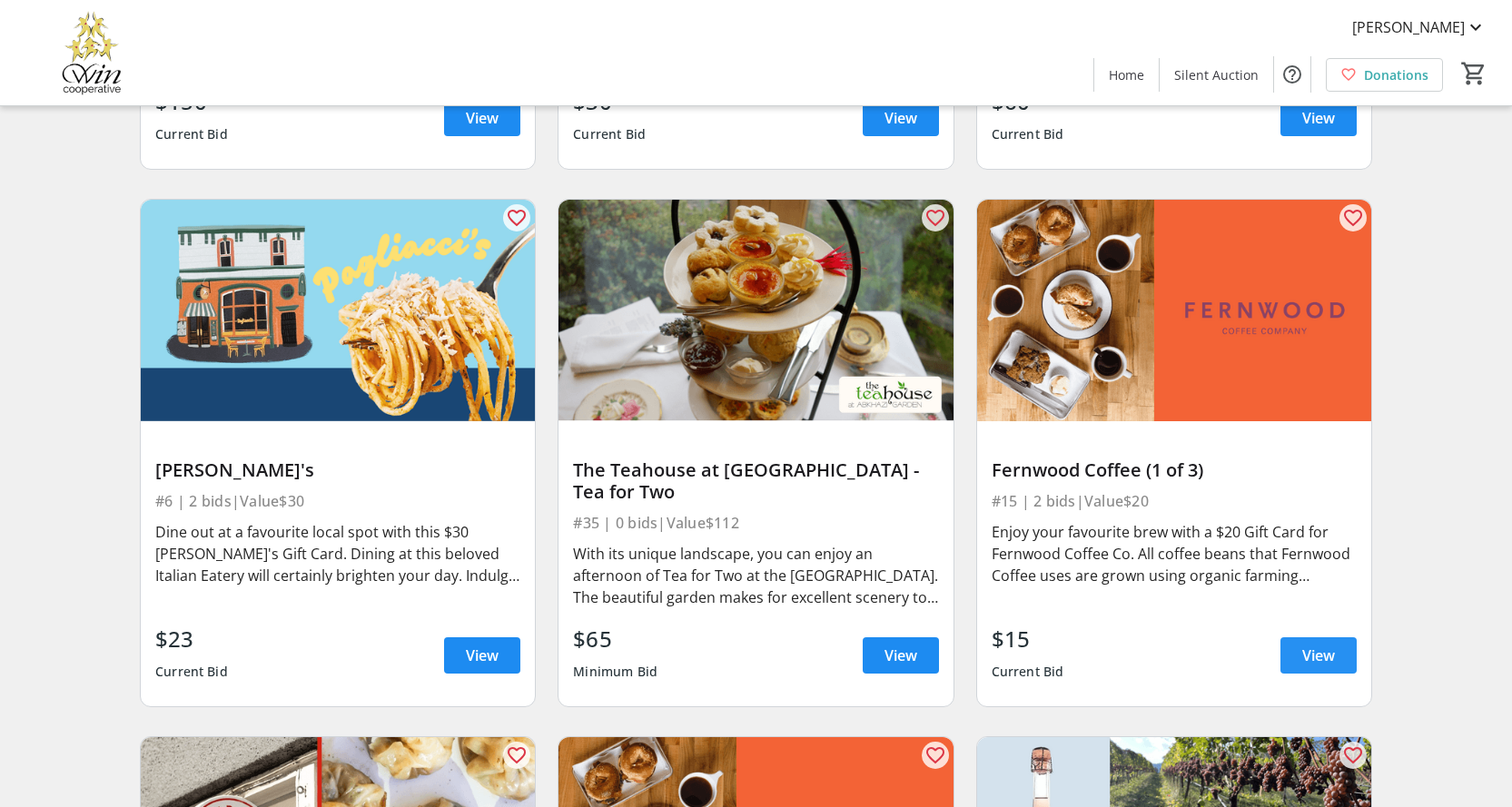
click at [1320, 666] on span "View" at bounding box center [1318, 656] width 33 height 22
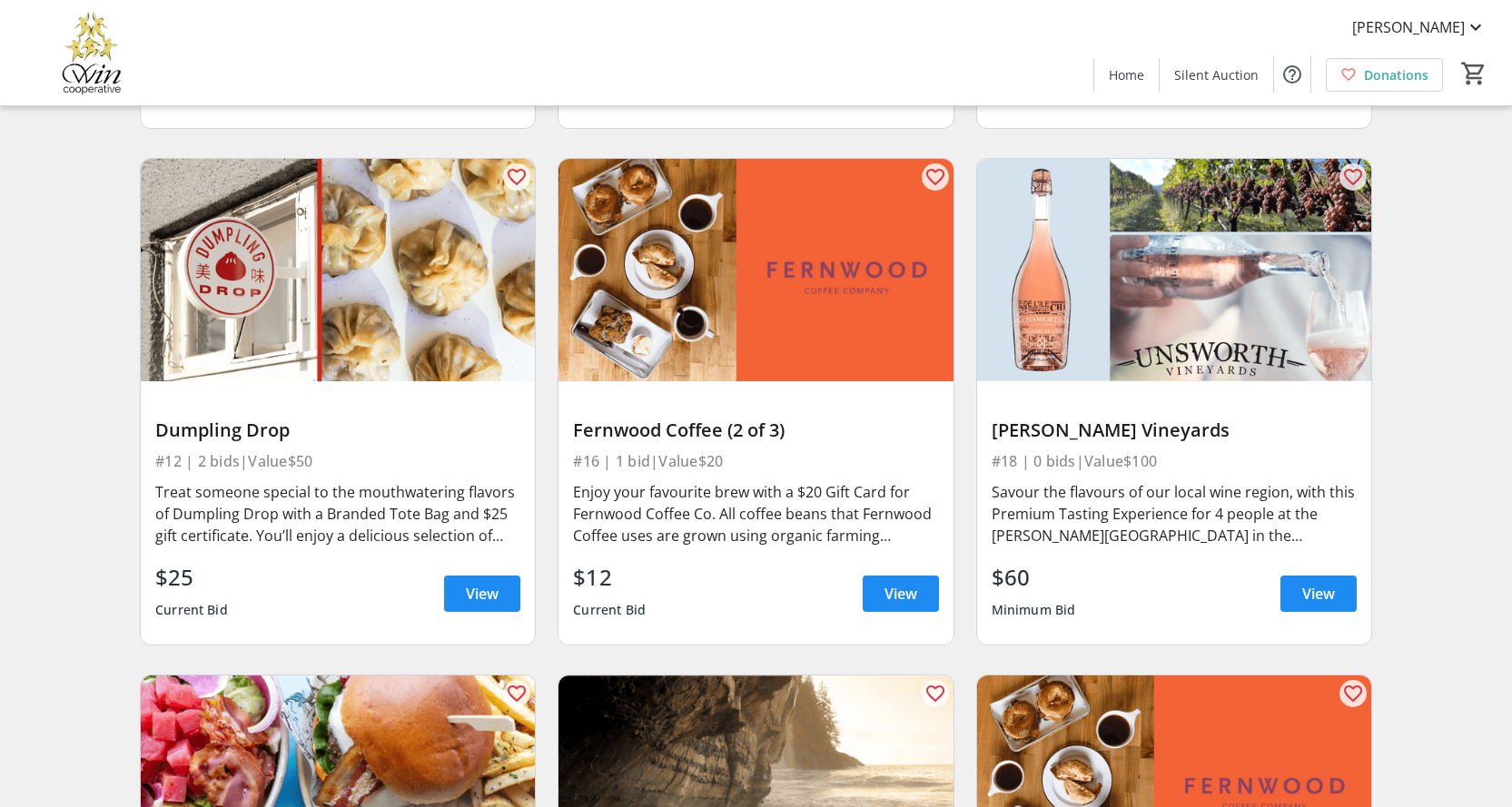
scroll to position [1212, 0]
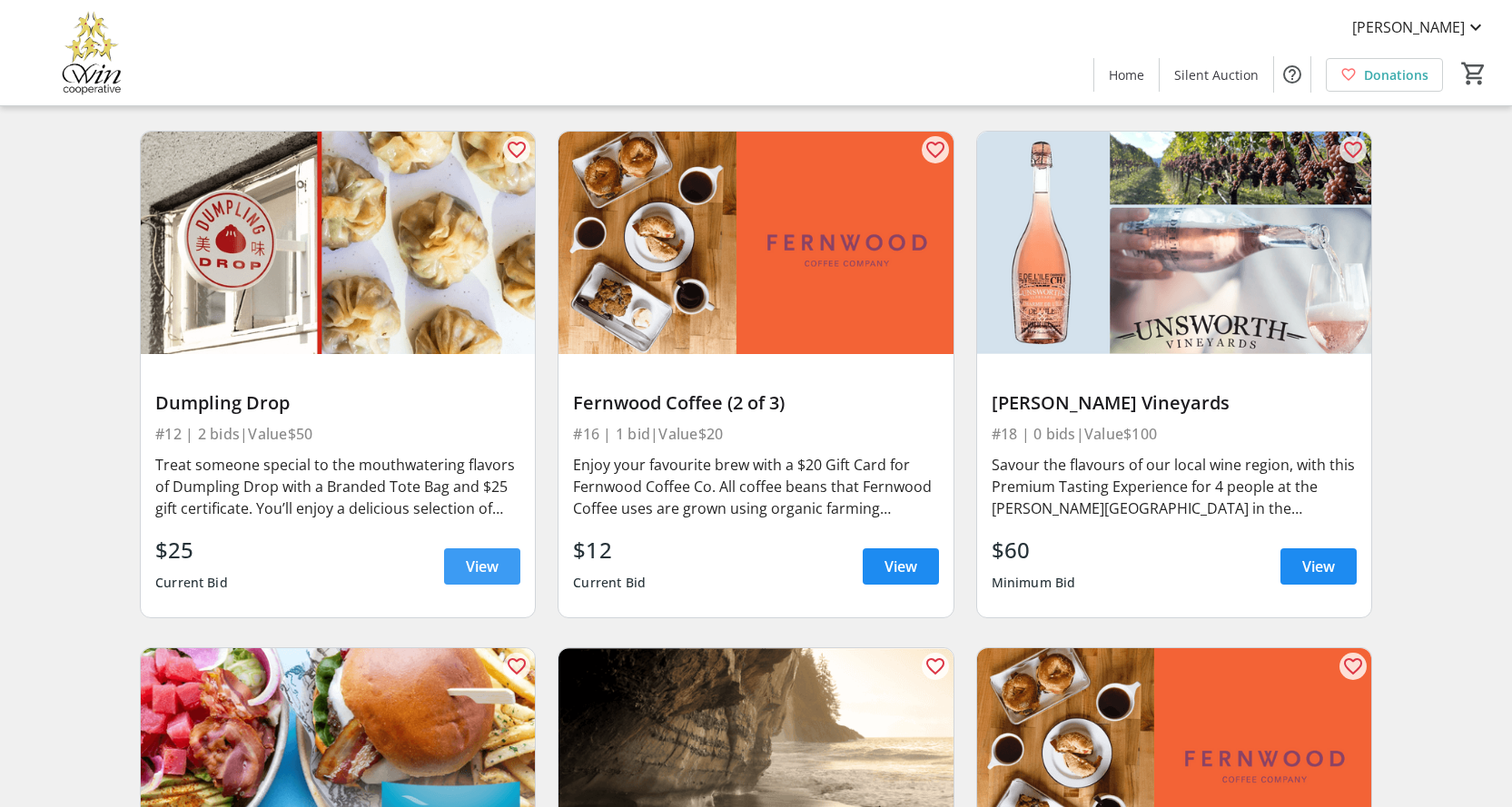
click at [456, 581] on span at bounding box center [482, 566] width 76 height 44
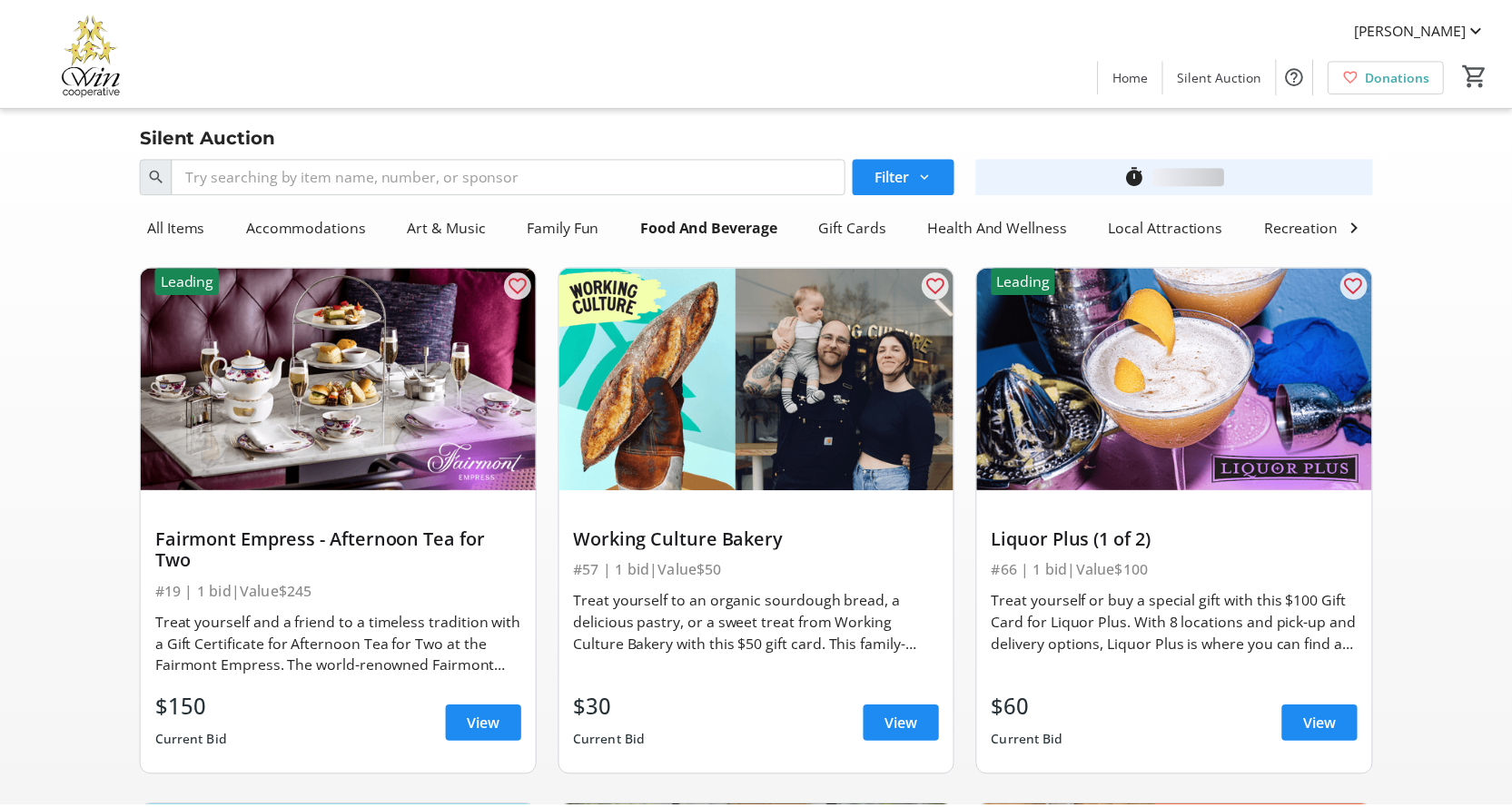
scroll to position [1212, 0]
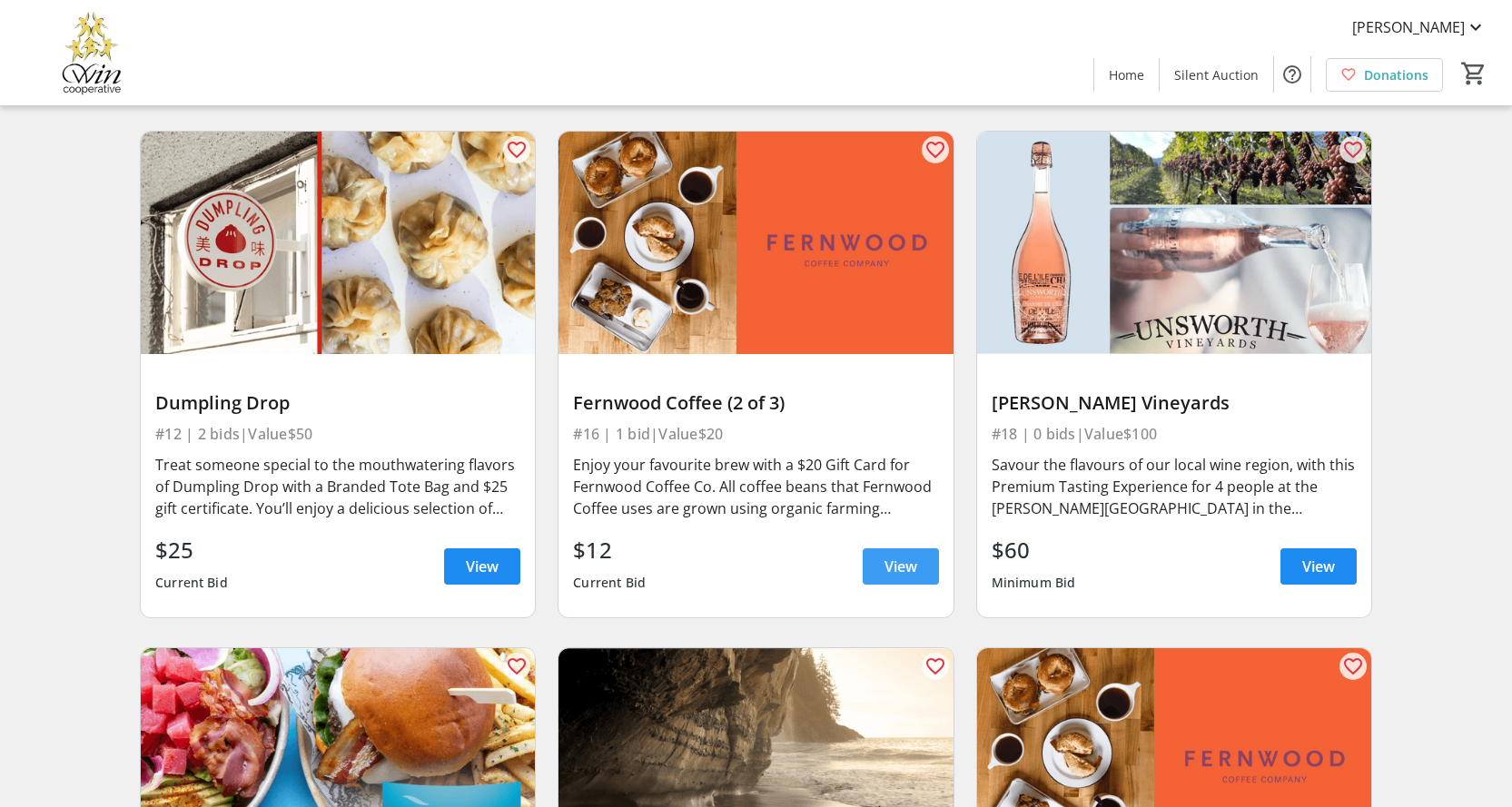
click at [914, 577] on span "View" at bounding box center [900, 566] width 33 height 22
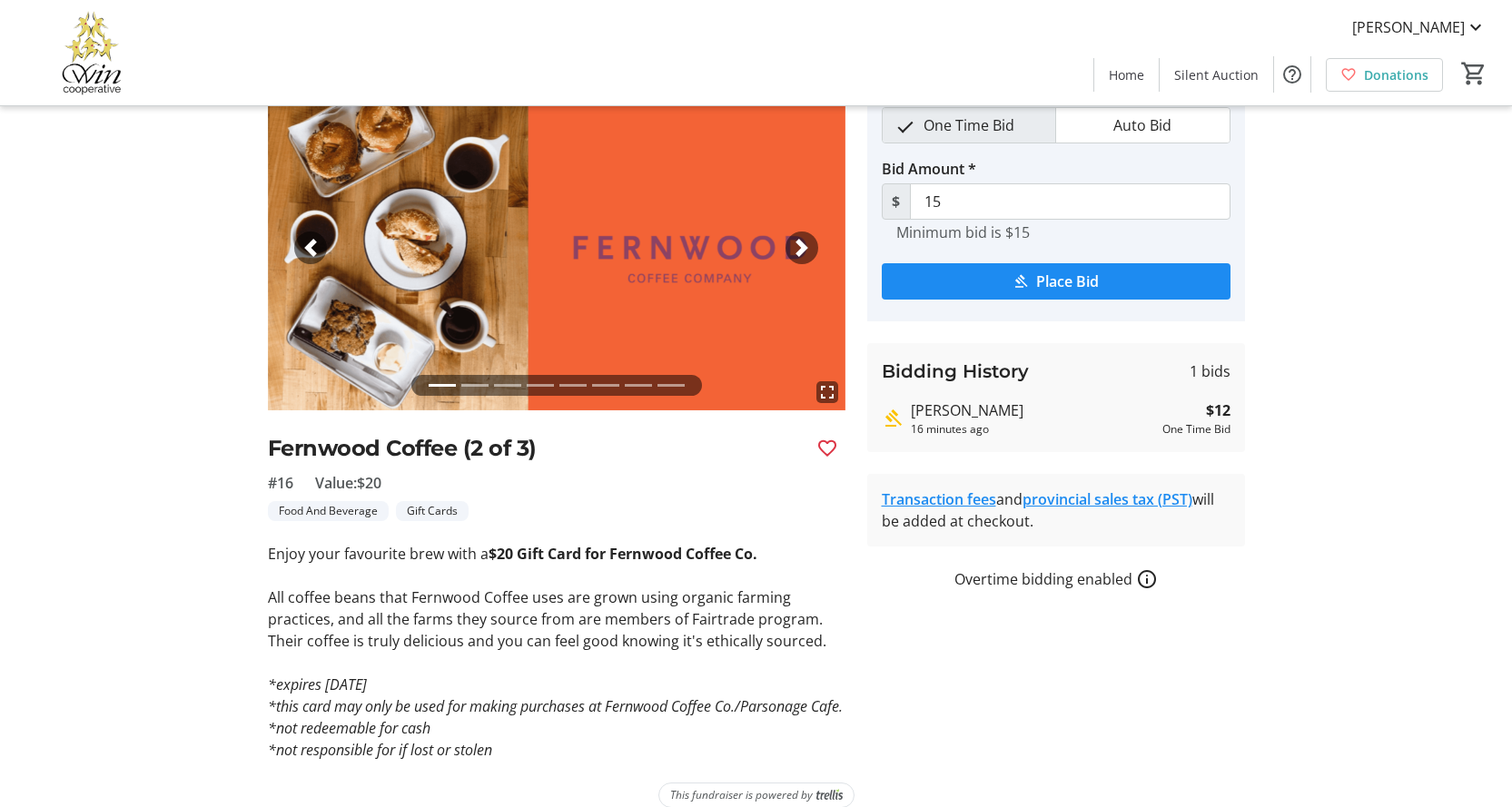
scroll to position [121, 0]
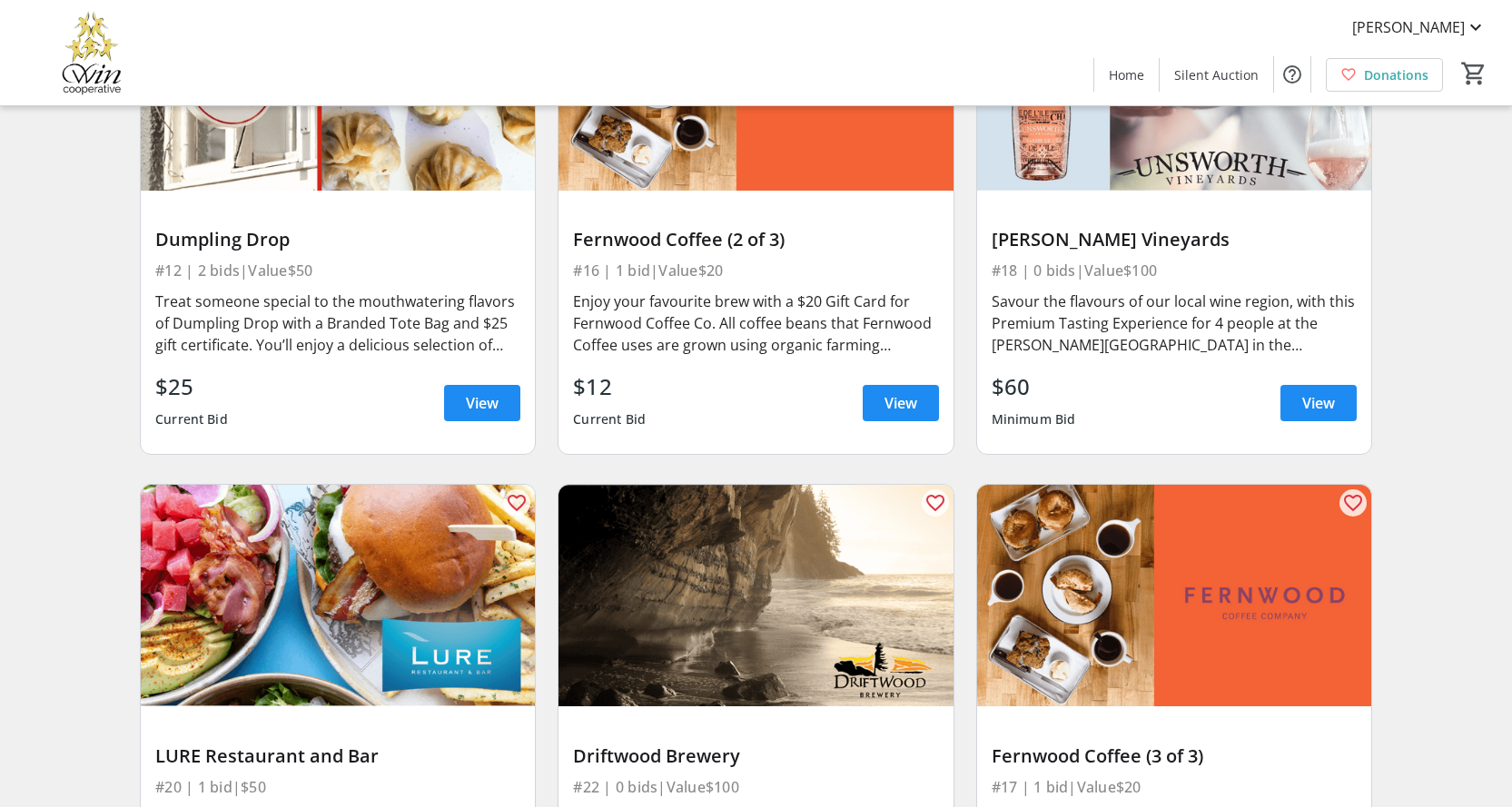
scroll to position [1696, 0]
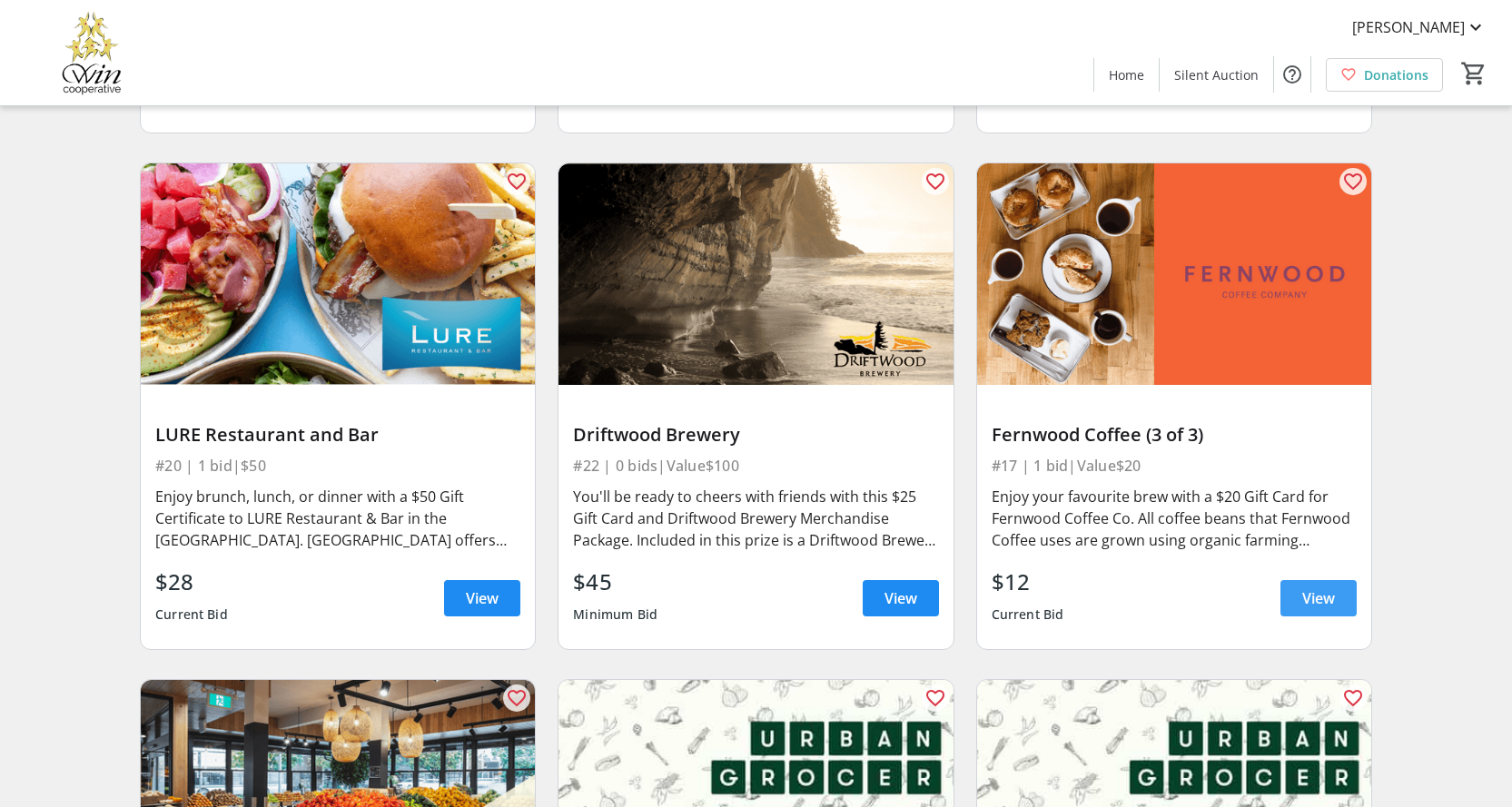
click at [1326, 609] on span "View" at bounding box center [1318, 598] width 33 height 22
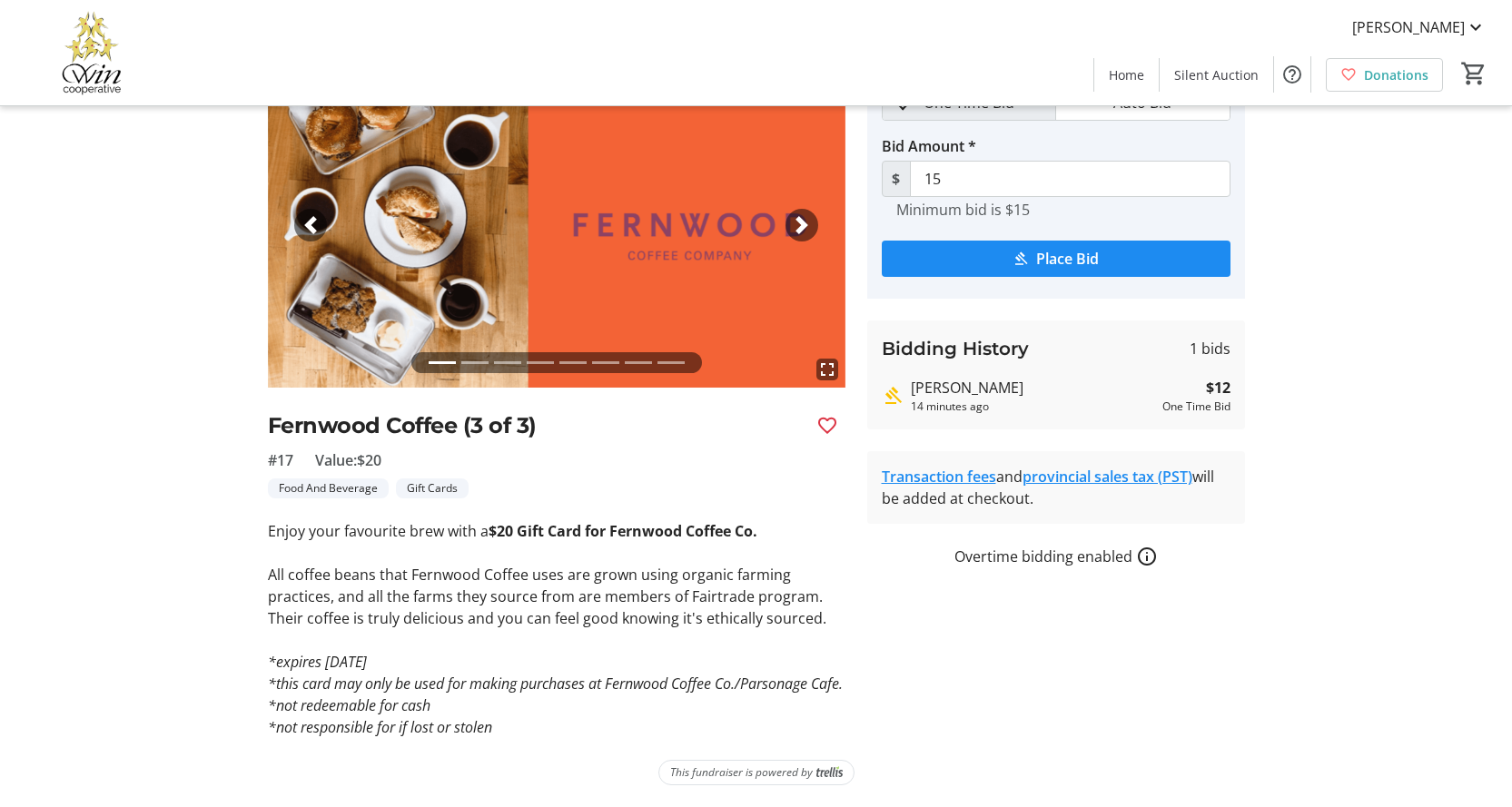
scroll to position [131, 0]
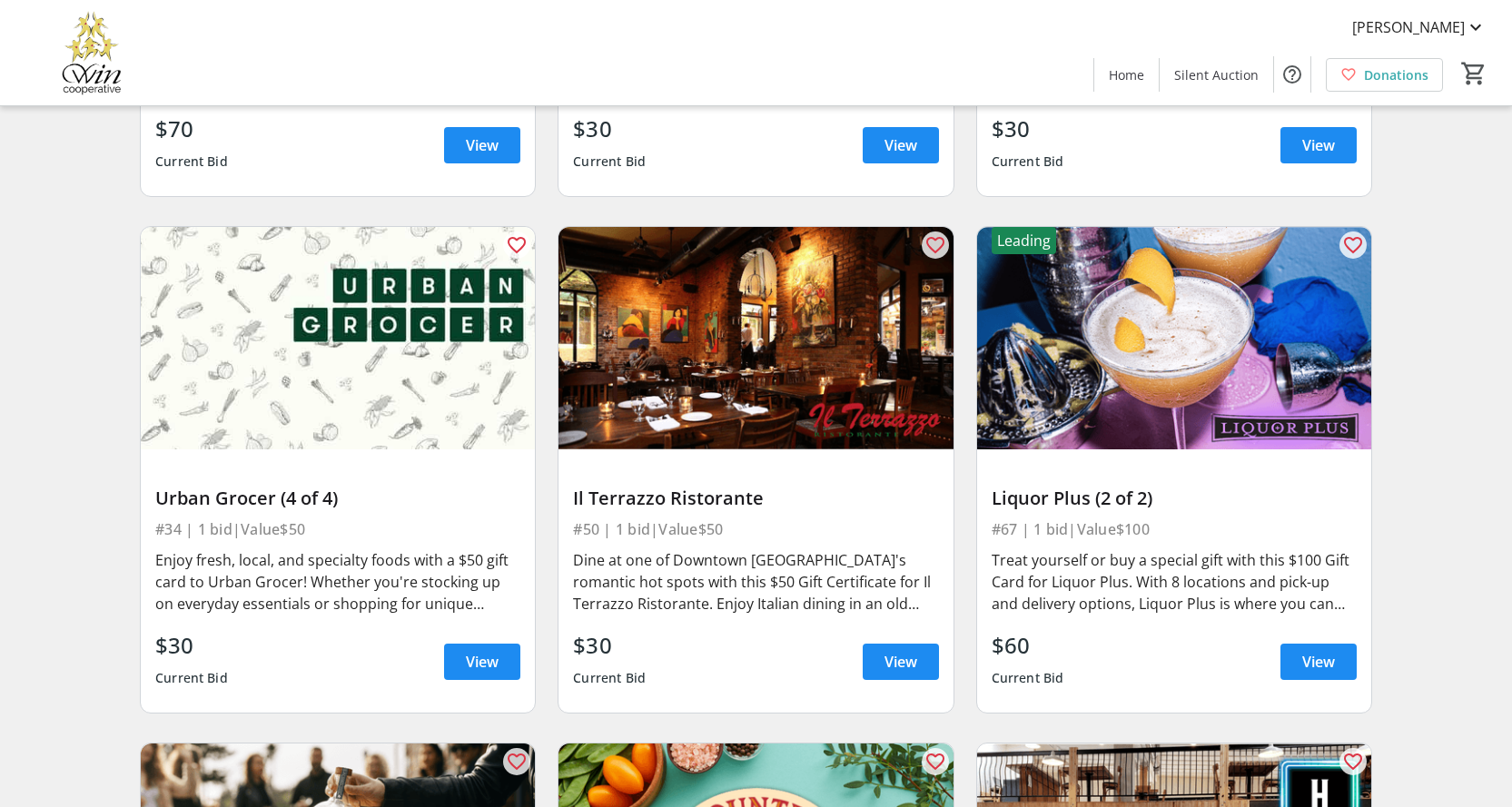
scroll to position [2786, 0]
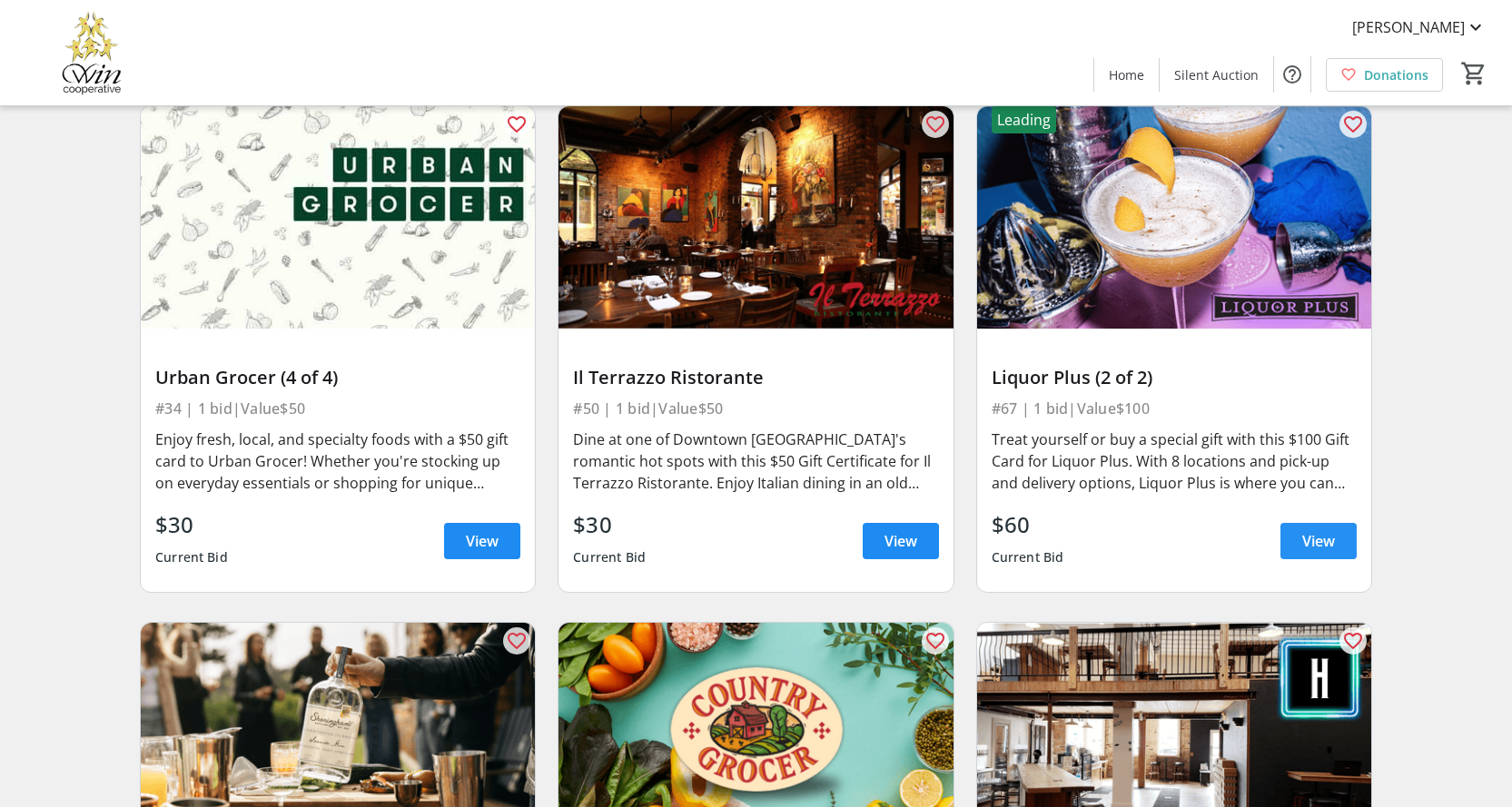
click at [1323, 553] on span "View" at bounding box center [1318, 542] width 33 height 22
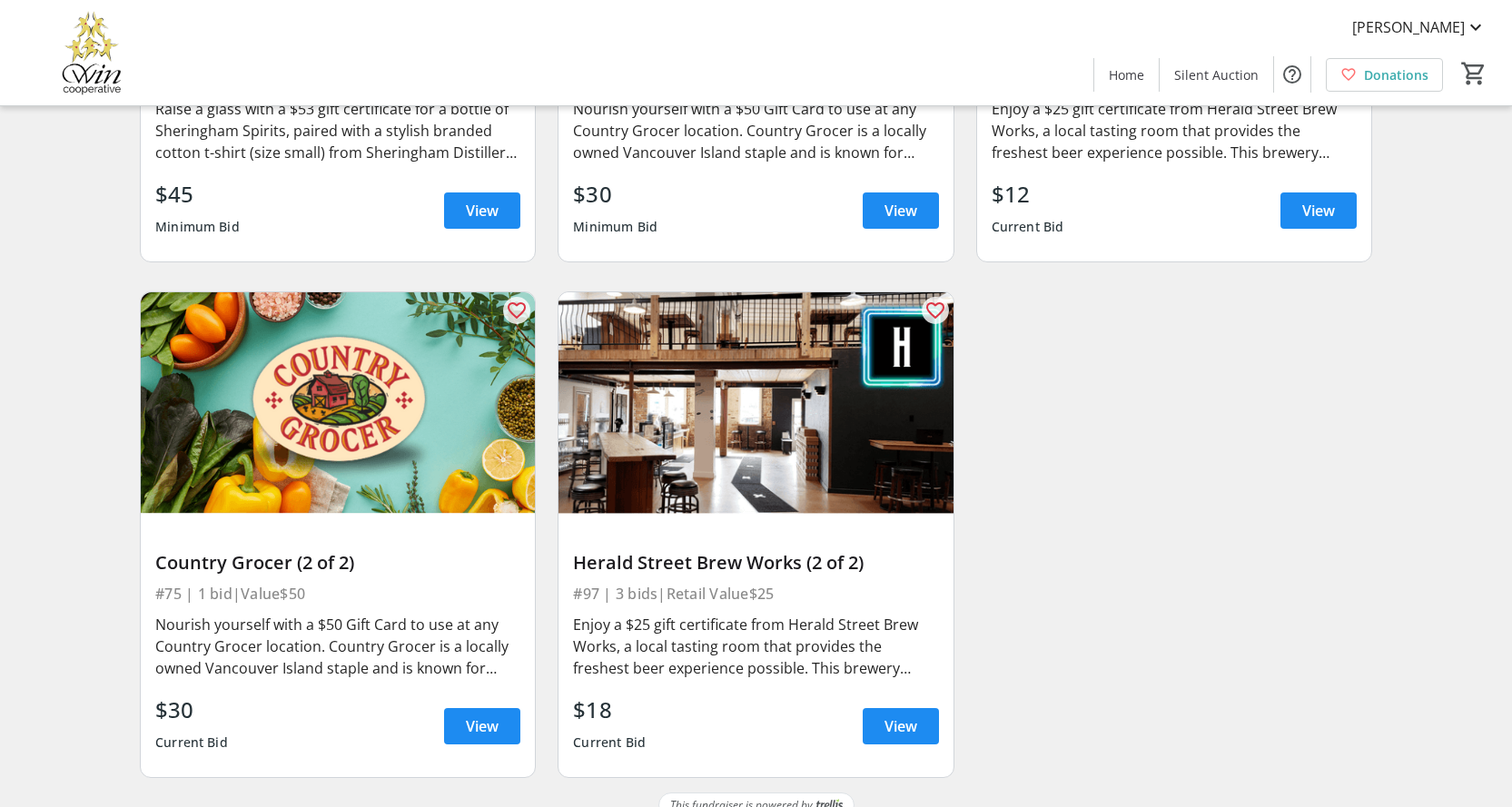
scroll to position [3673, 0]
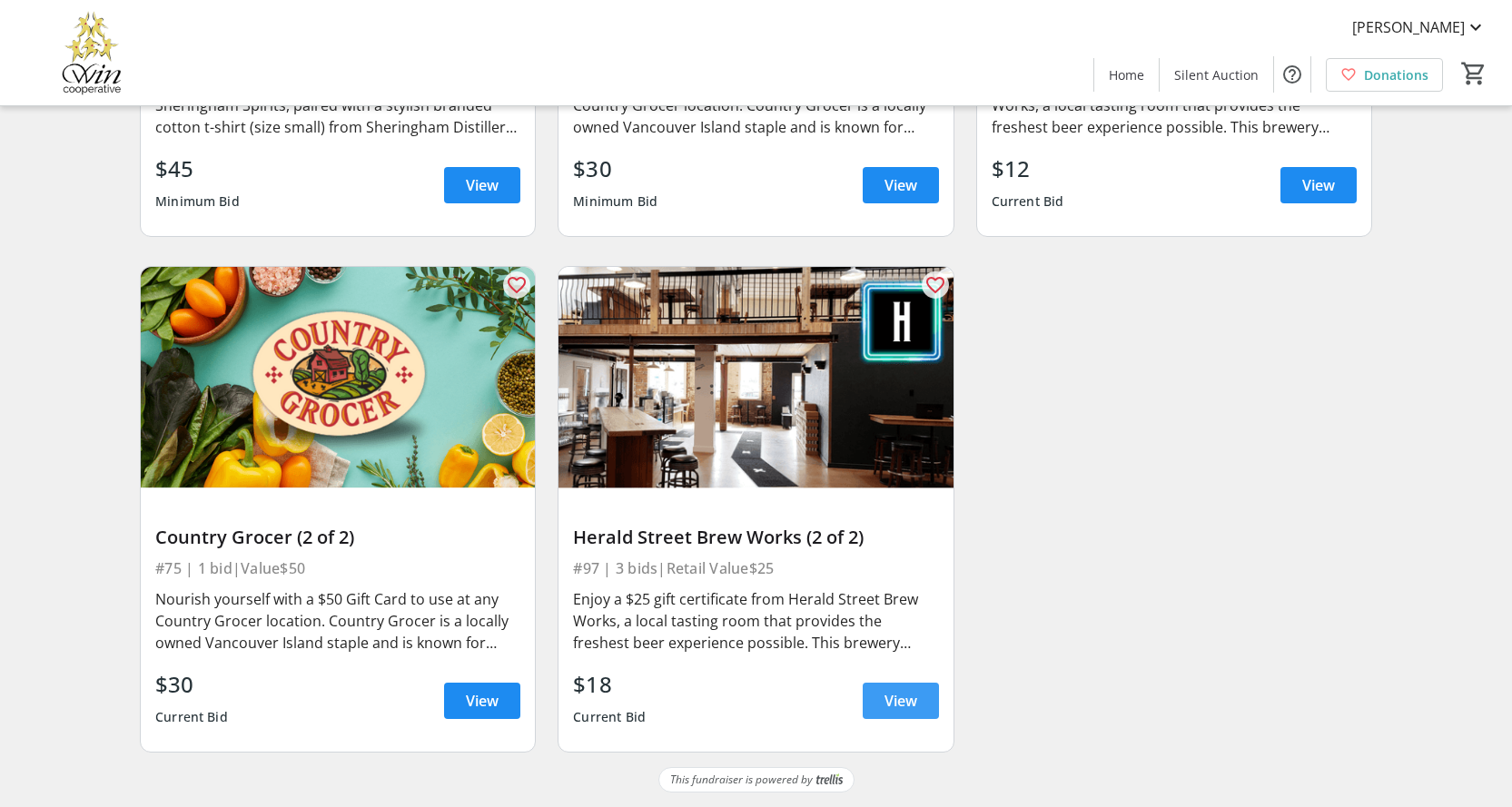
click at [906, 701] on span "View" at bounding box center [900, 701] width 33 height 22
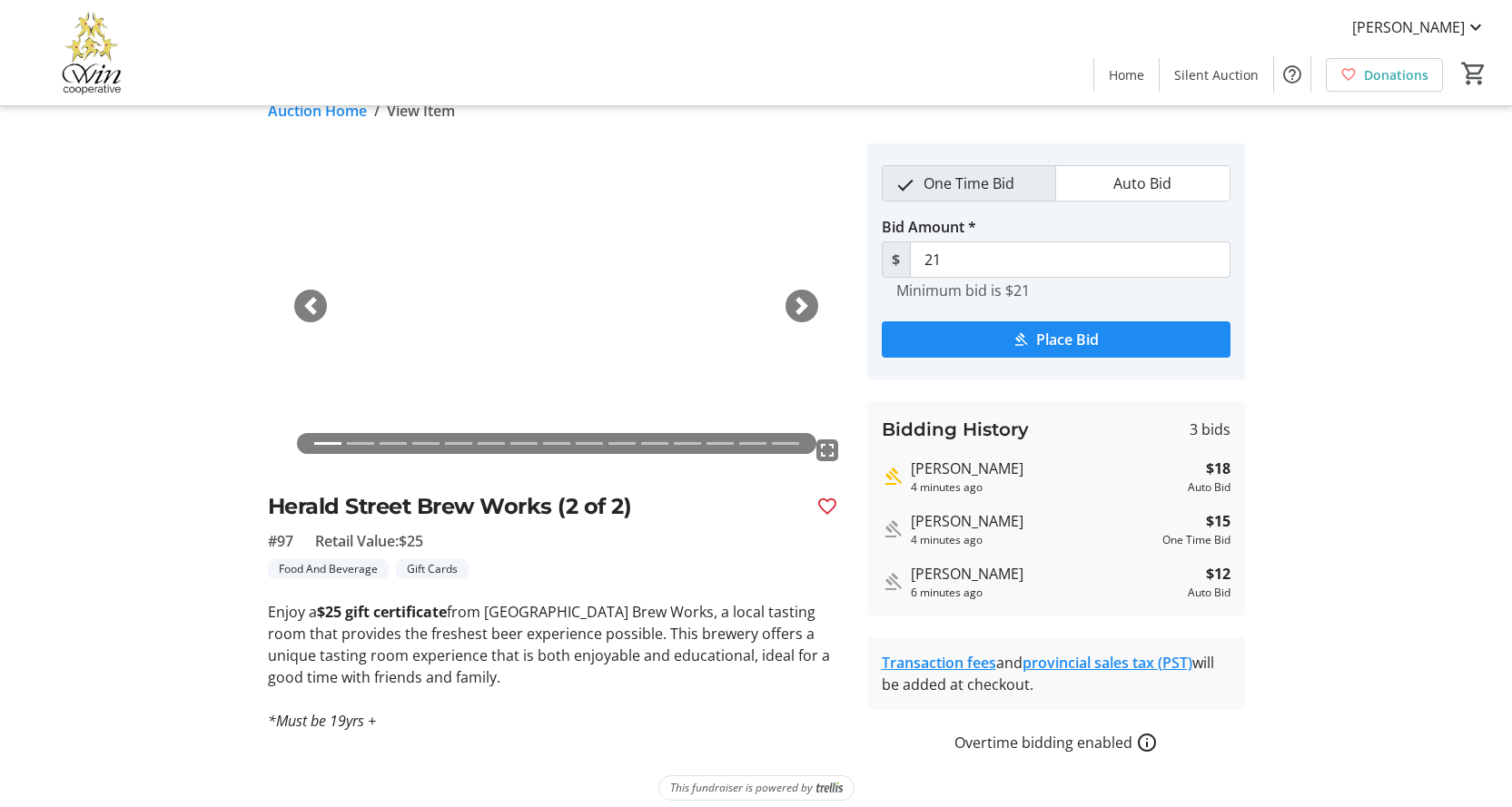
scroll to position [44, 0]
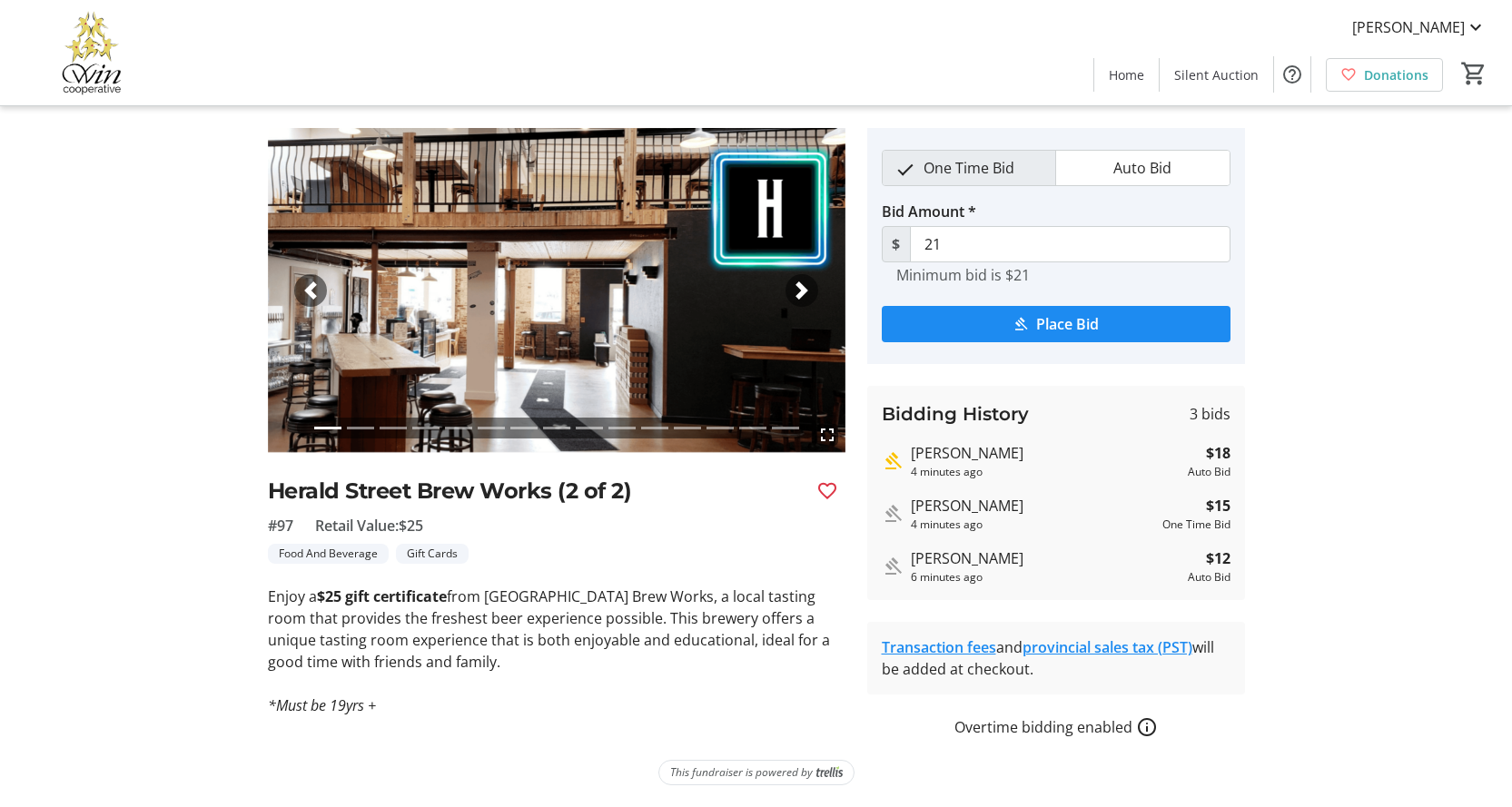
scroll to position [3673, 0]
